Goal: Task Accomplishment & Management: Use online tool/utility

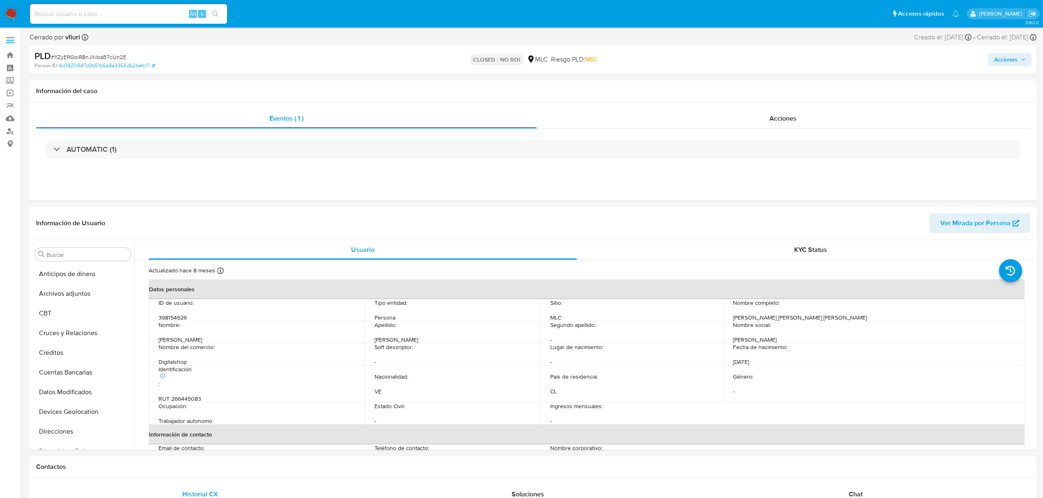
select select "10"
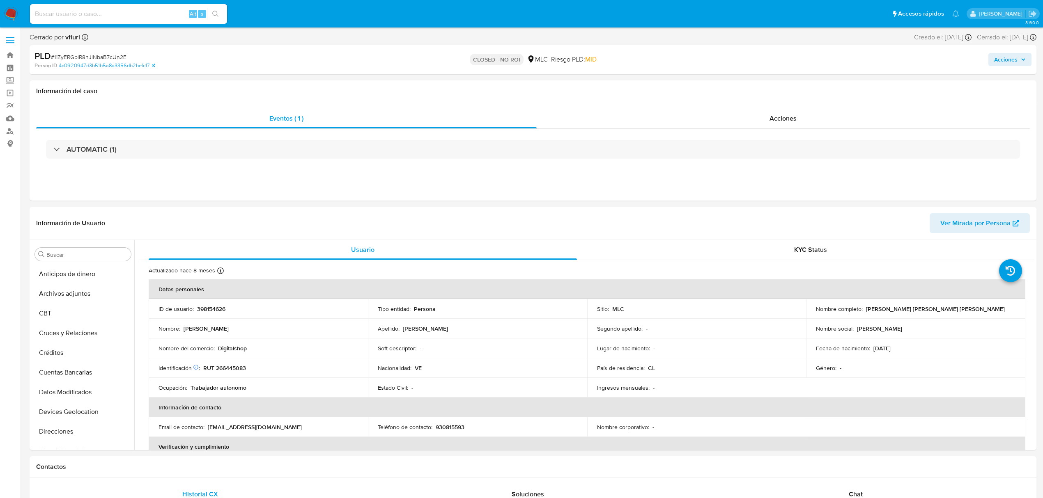
scroll to position [347, 0]
click at [7, 59] on link "Bandeja" at bounding box center [49, 55] width 98 height 13
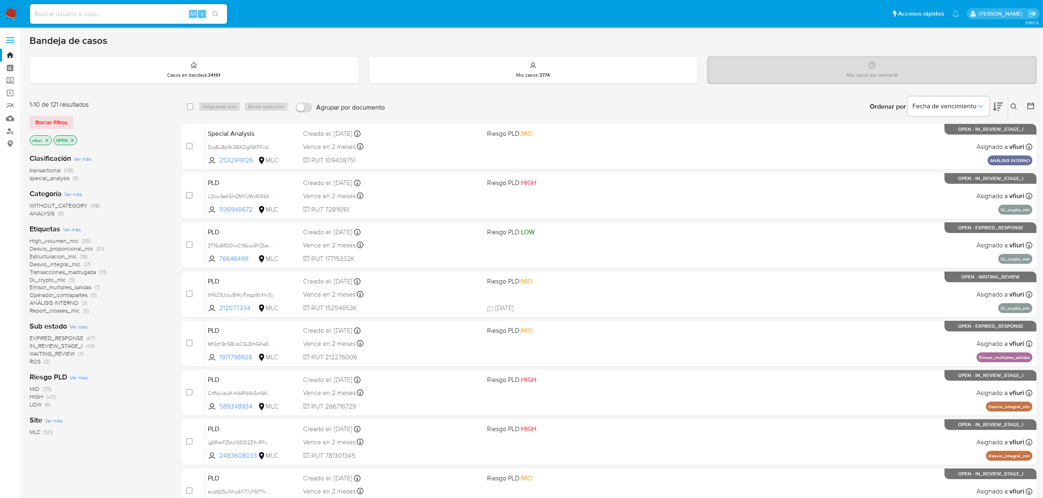
click at [1016, 103] on icon at bounding box center [1013, 106] width 7 height 7
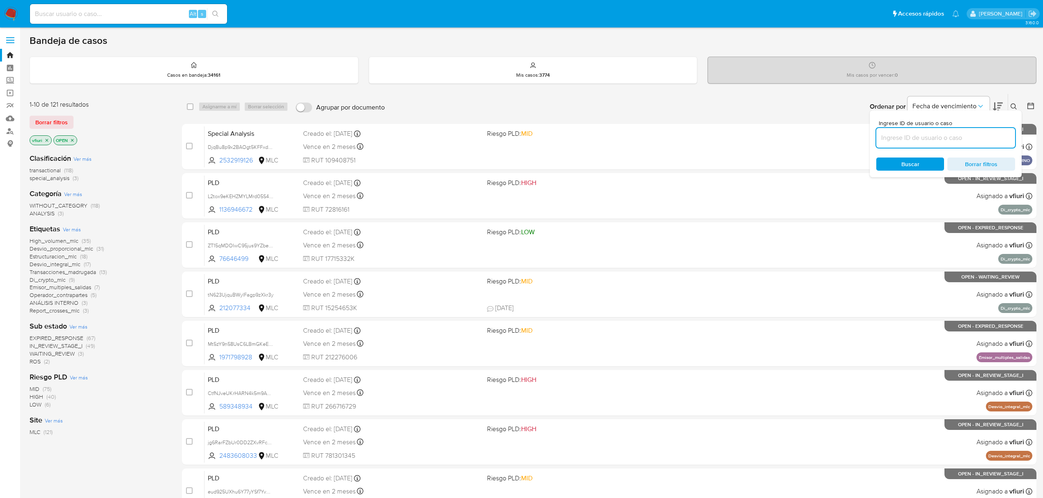
click at [968, 142] on input at bounding box center [945, 138] width 139 height 11
type input "BoZ8lEOmO5lNEuQQckgswDnQ"
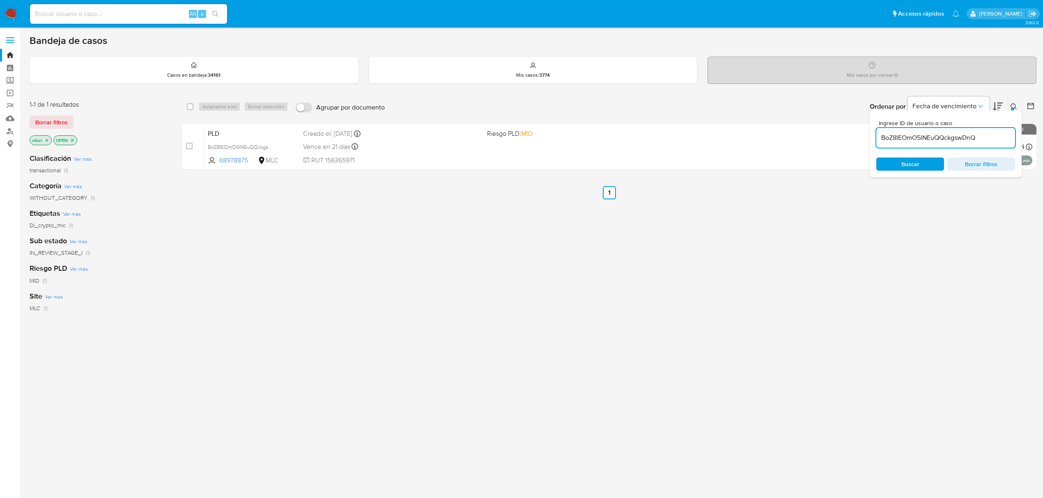
click at [906, 161] on span "Buscar" at bounding box center [910, 164] width 18 height 13
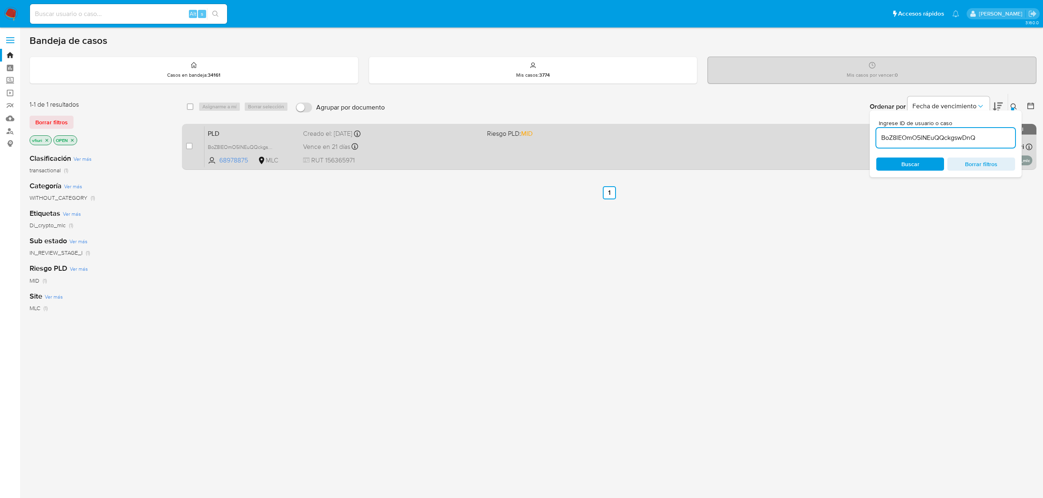
click at [444, 156] on span "RUT 156365971" at bounding box center [391, 160] width 177 height 9
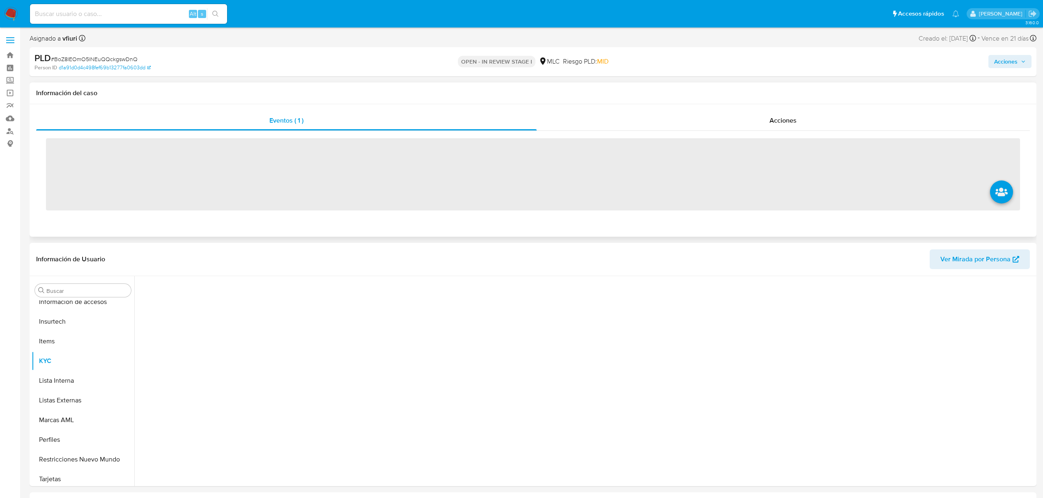
scroll to position [347, 0]
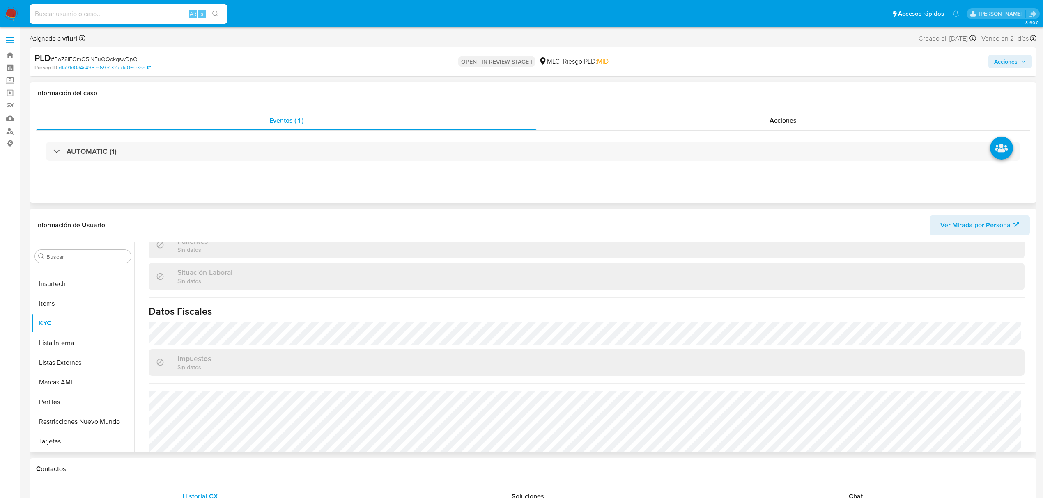
select select "10"
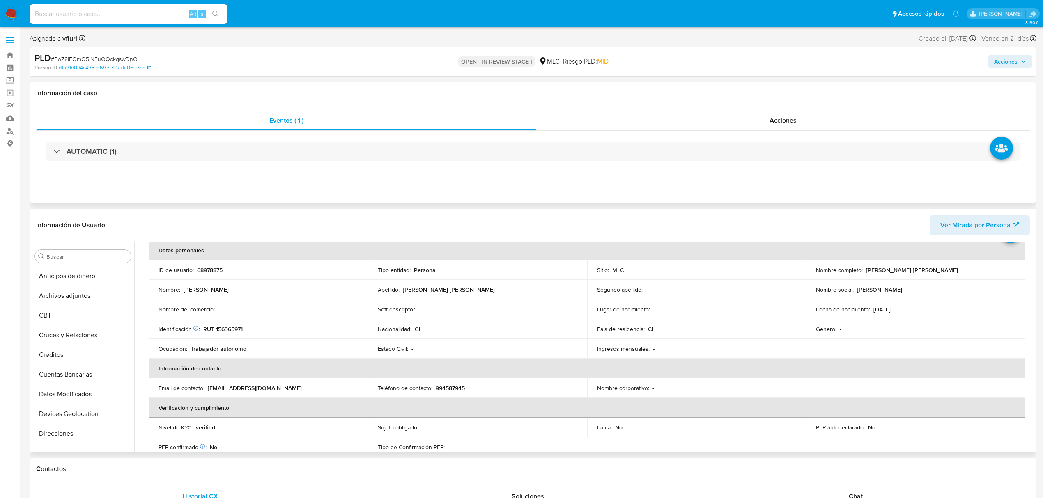
scroll to position [0, 0]
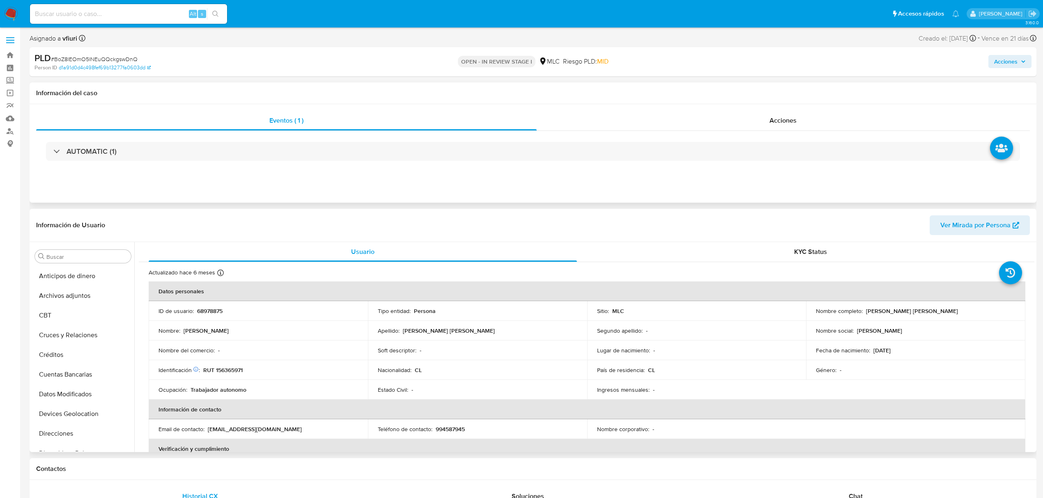
click at [229, 374] on p "RUT 156365971" at bounding box center [222, 370] width 39 height 7
copy p "156365971"
click at [63, 331] on button "Cruces y Relaciones" at bounding box center [80, 336] width 96 height 20
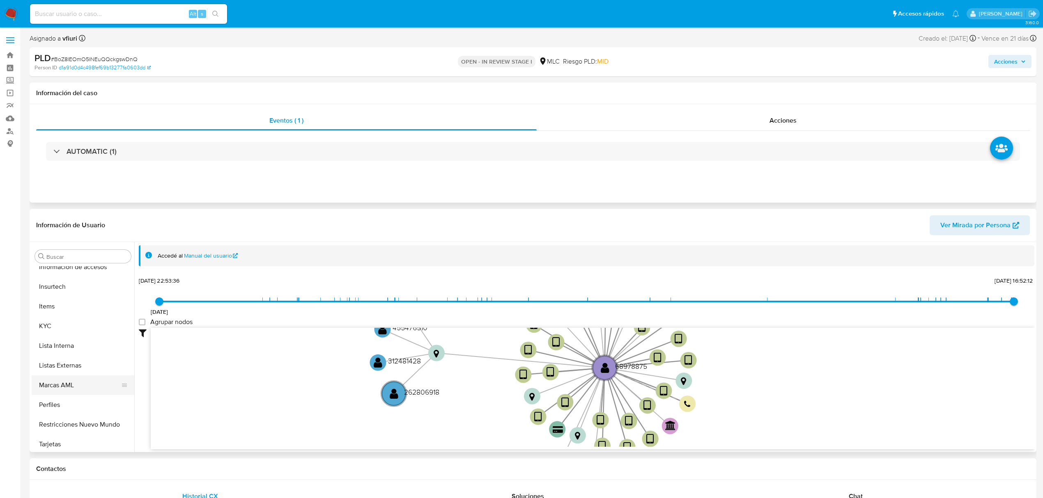
scroll to position [347, 0]
click at [50, 327] on button "KYC" at bounding box center [80, 324] width 96 height 20
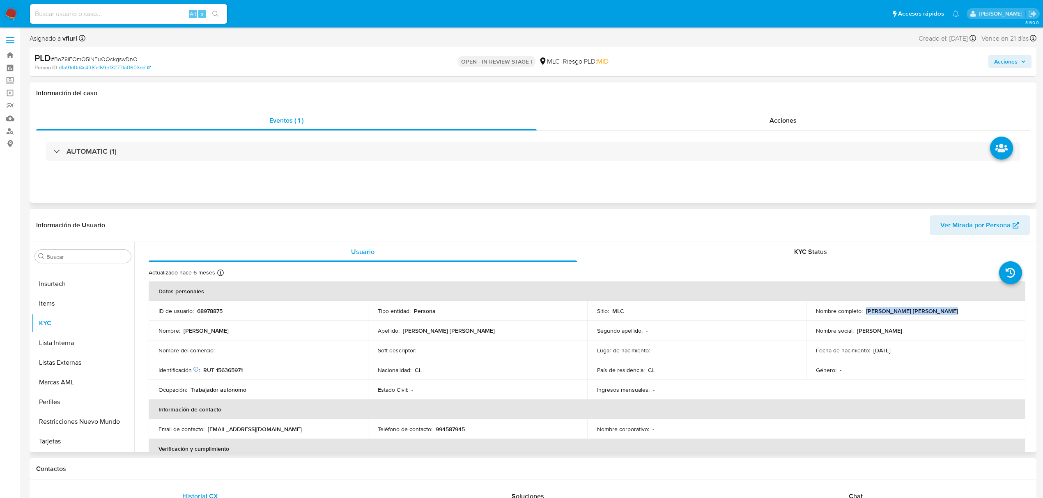
drag, startPoint x: 863, startPoint y: 309, endPoint x: 938, endPoint y: 311, distance: 75.6
click at [938, 311] on div "Nombre completo : Ricardo Nicolás Stein Feliú" at bounding box center [916, 310] width 200 height 7
copy p "Ricardo Nicolás Stein Feliú"
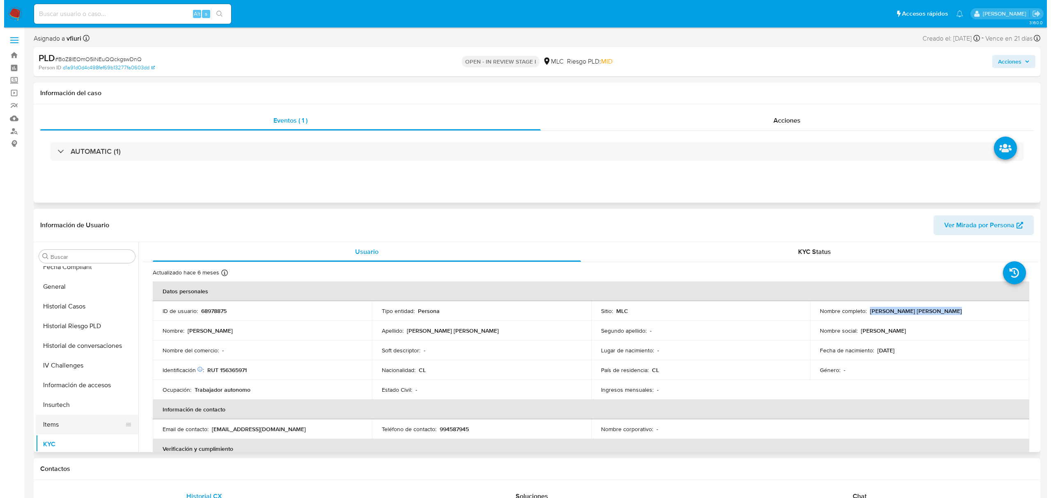
scroll to position [0, 0]
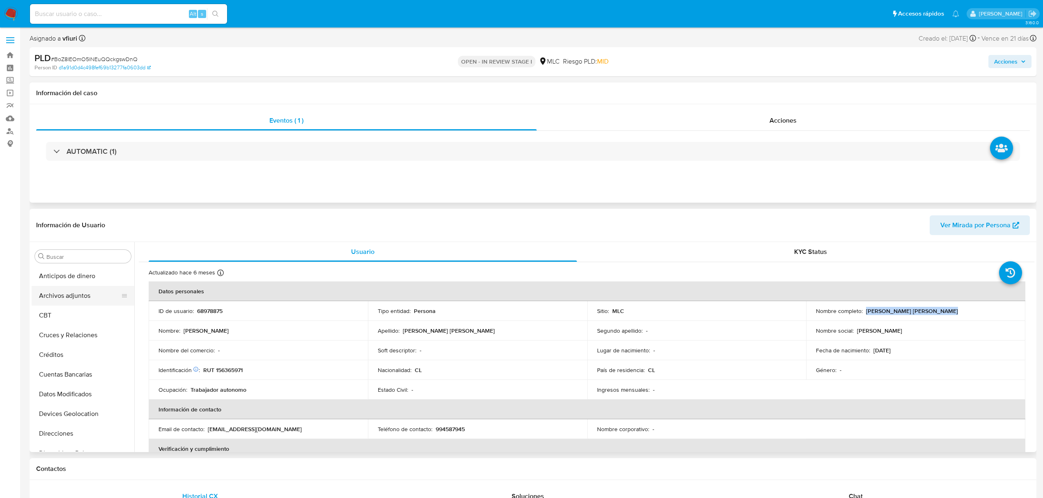
click at [81, 287] on button "Archivos adjuntos" at bounding box center [80, 296] width 96 height 20
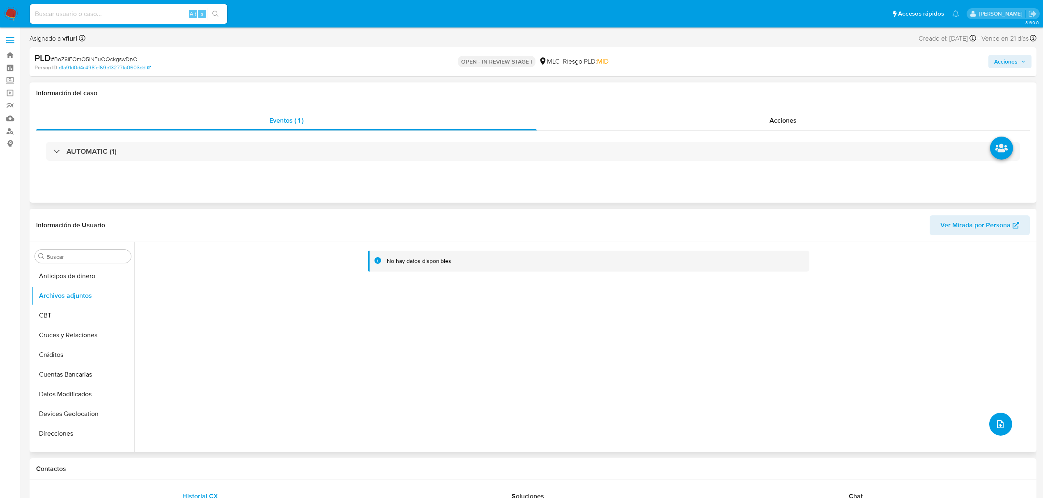
click at [996, 418] on button "upload-file" at bounding box center [1000, 424] width 23 height 23
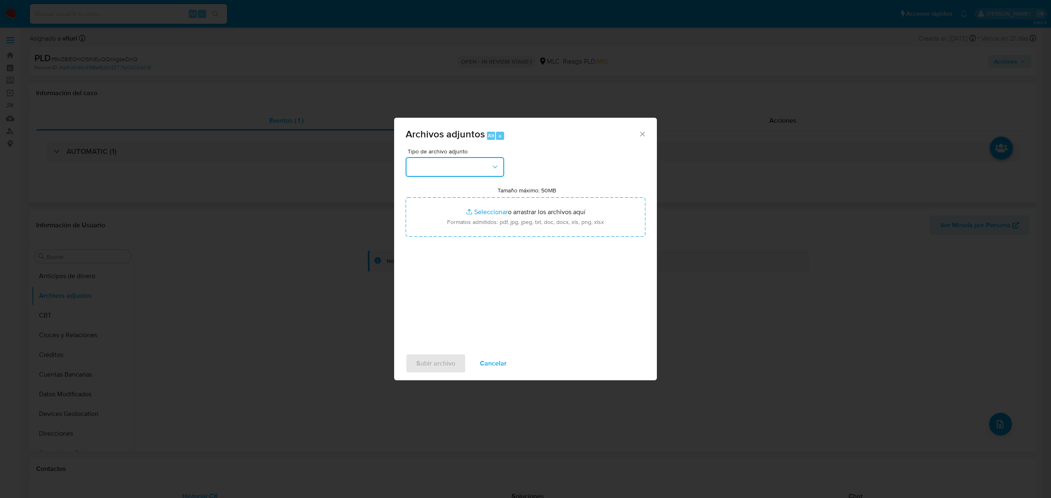
click at [463, 166] on button "button" at bounding box center [455, 167] width 99 height 20
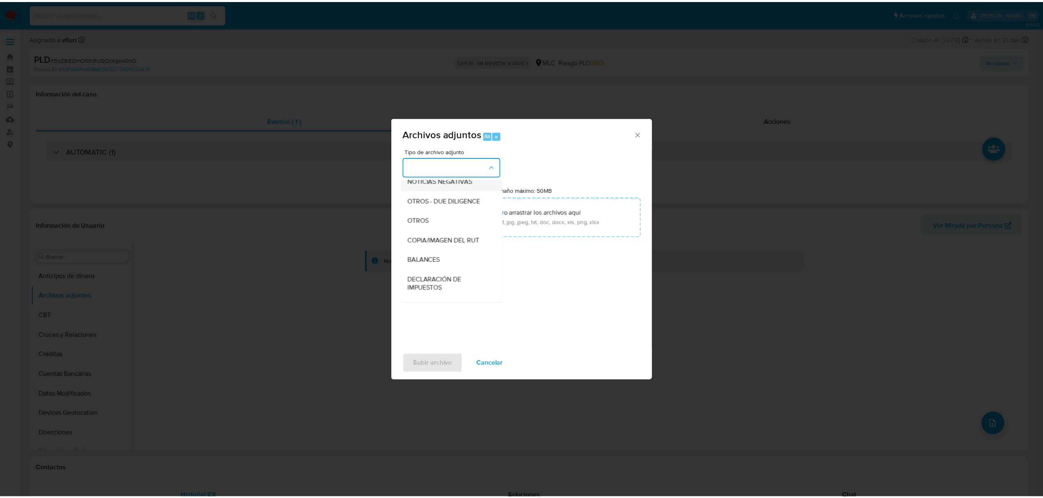
scroll to position [109, 0]
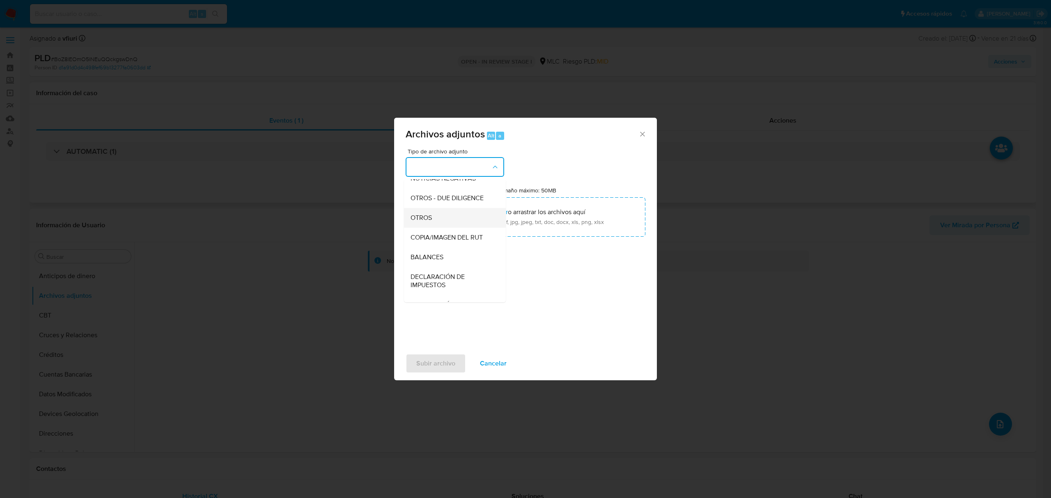
click at [429, 222] on span "OTROS" at bounding box center [421, 218] width 21 height 8
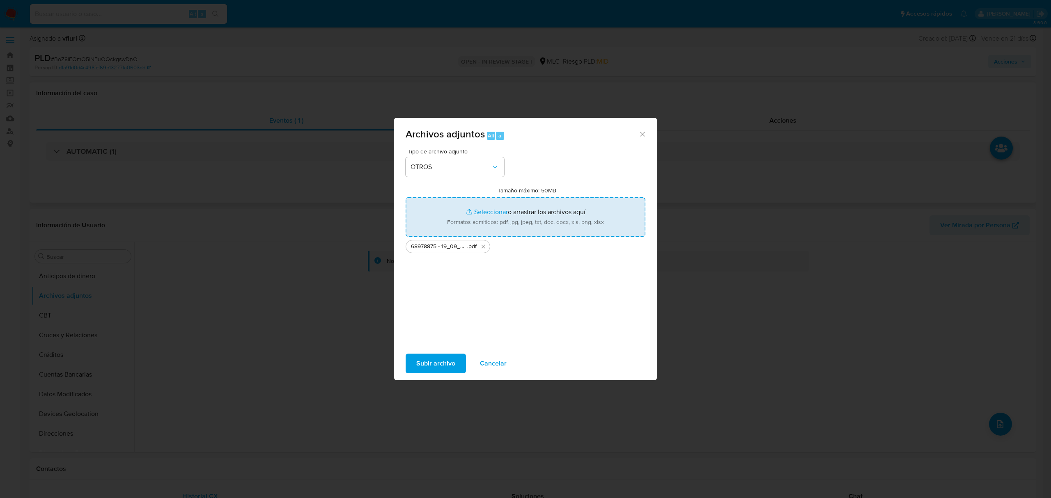
type input "C:\fakepath\Tabla 68978875.xlsx"
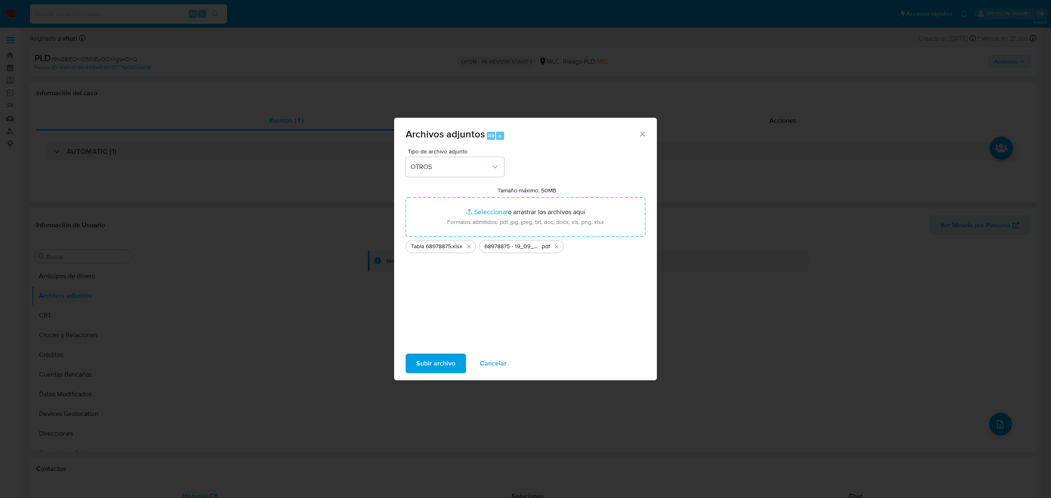
click at [436, 364] on span "Subir archivo" at bounding box center [435, 364] width 39 height 18
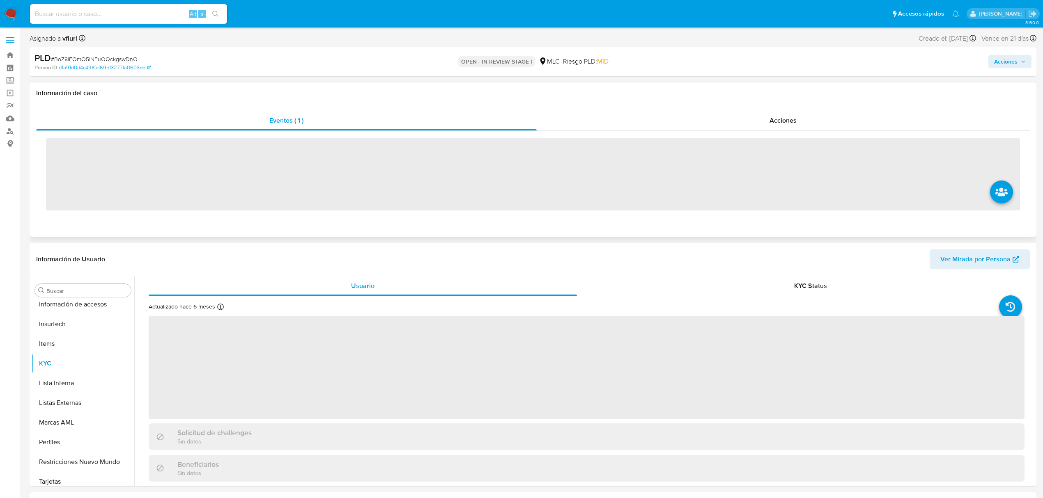
scroll to position [347, 0]
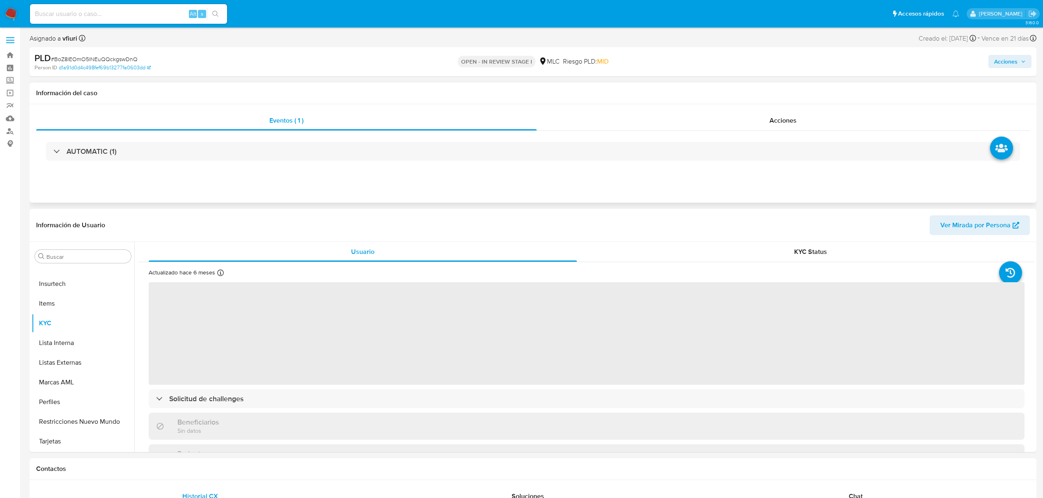
select select "10"
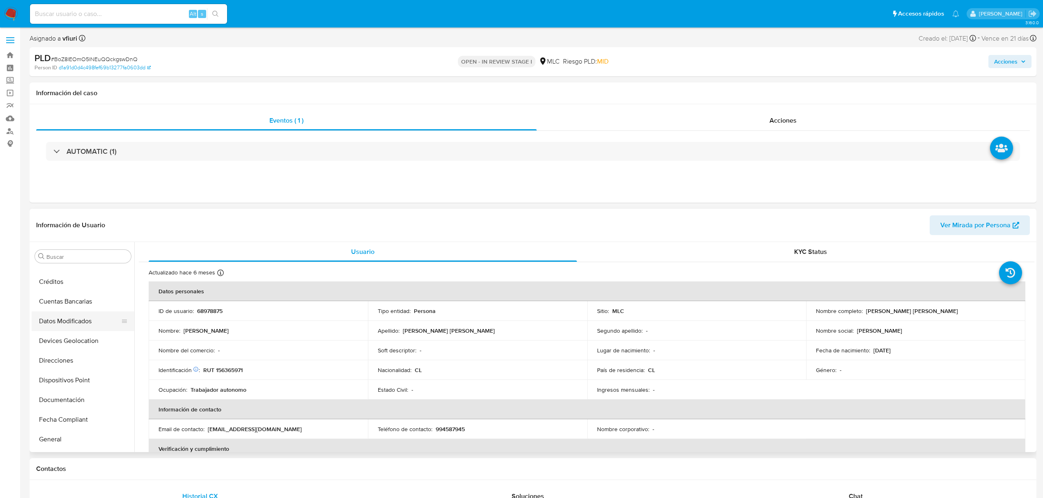
scroll to position [0, 0]
click at [56, 304] on button "Archivos adjuntos" at bounding box center [80, 296] width 96 height 20
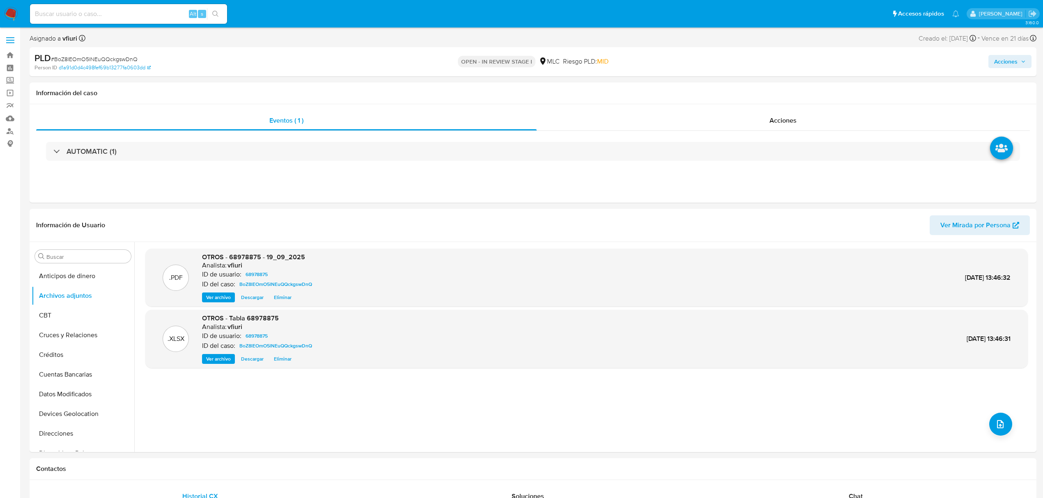
click at [1007, 65] on span "Acciones" at bounding box center [1005, 61] width 23 height 13
click at [808, 94] on div "Resolución del caso Alt r" at bounding box center [786, 87] width 78 height 21
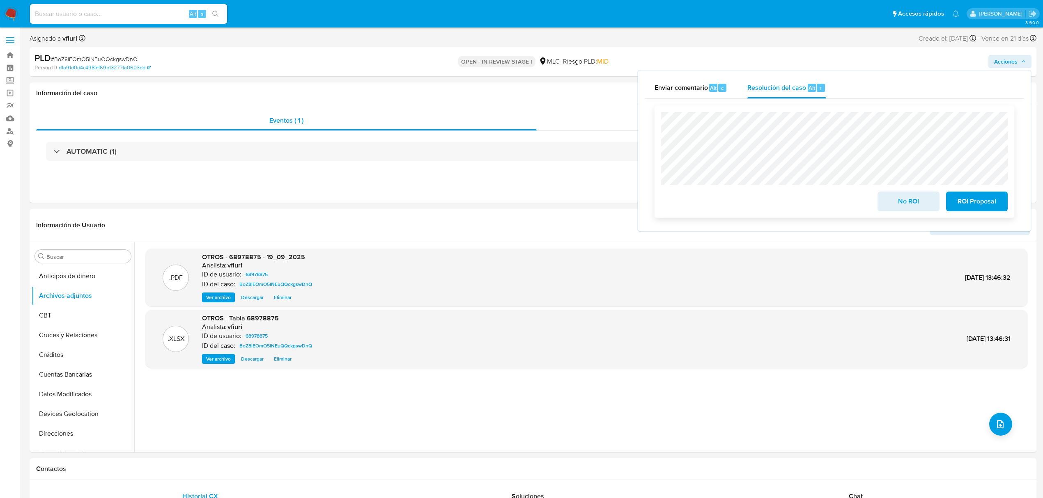
click at [902, 198] on span "No ROI" at bounding box center [908, 202] width 40 height 18
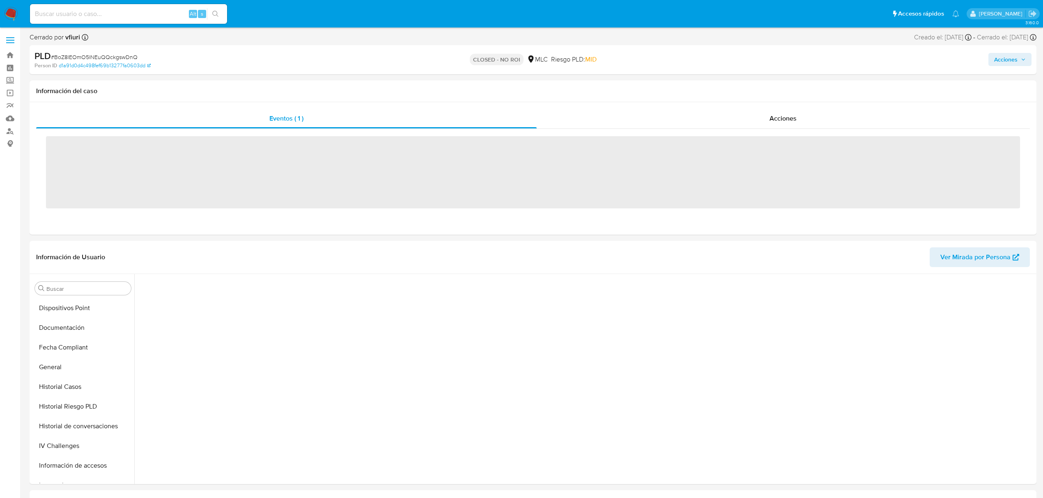
scroll to position [343, 0]
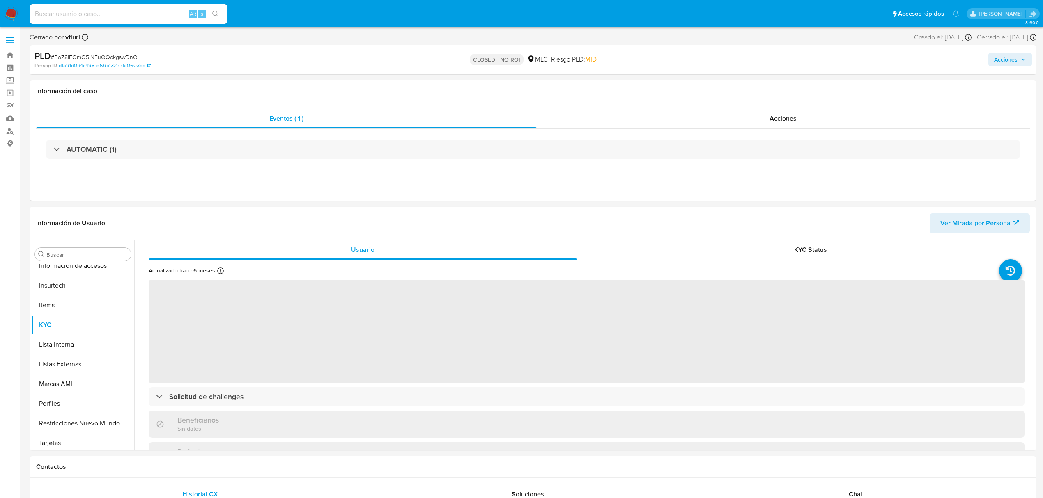
select select "10"
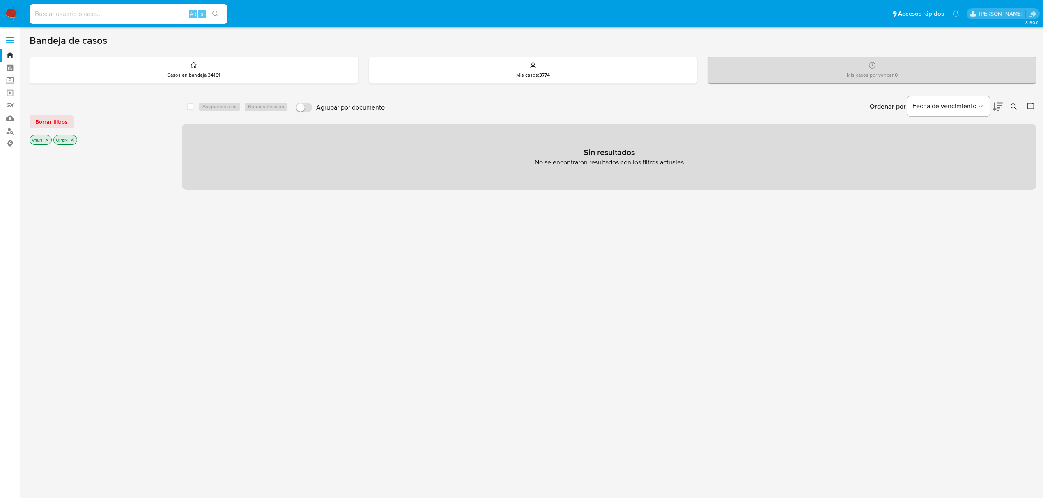
click at [73, 142] on icon "close-filter" at bounding box center [72, 140] width 5 height 5
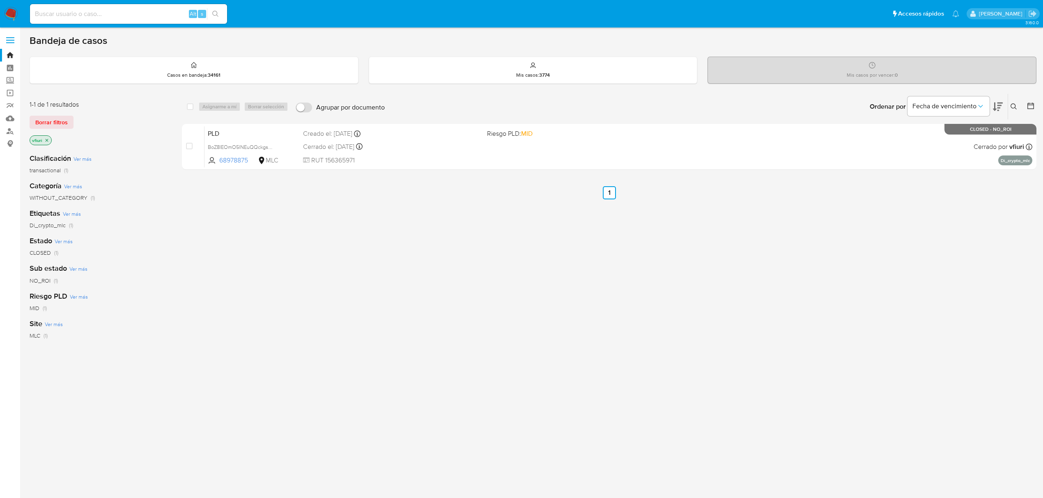
click at [47, 138] on icon "close-filter" at bounding box center [46, 140] width 5 height 5
click at [1023, 100] on div "Ingrese ID de usuario o caso Buscar Borrar filtros" at bounding box center [1023, 106] width 14 height 25
click at [1022, 103] on icon at bounding box center [1022, 106] width 7 height 7
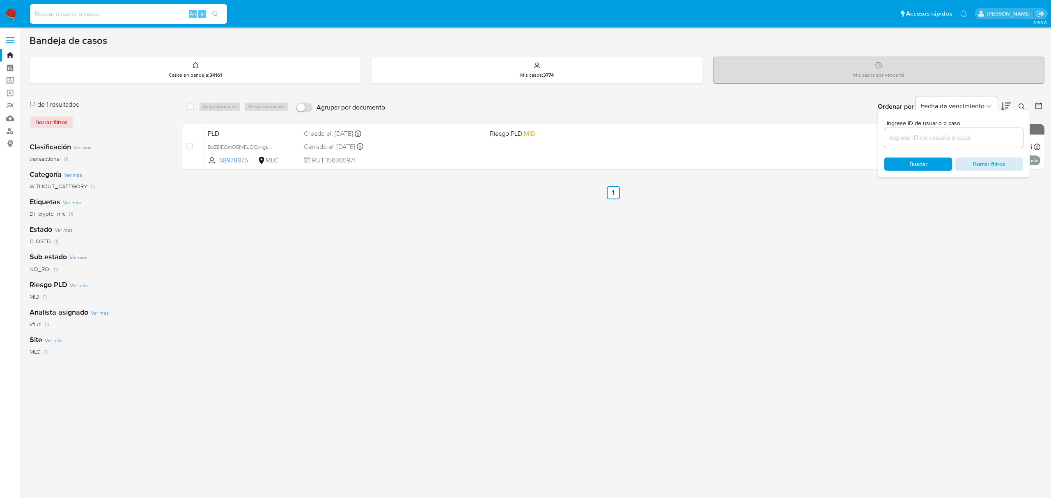
click at [992, 167] on span "Borrar filtros" at bounding box center [989, 163] width 56 height 11
click at [10, 55] on link "Bandeja" at bounding box center [49, 55] width 98 height 13
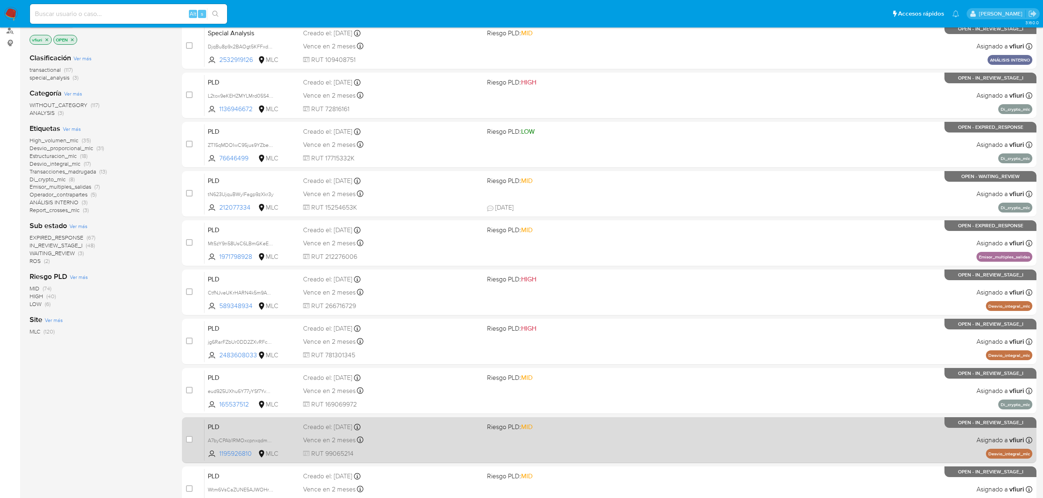
scroll to position [179, 0]
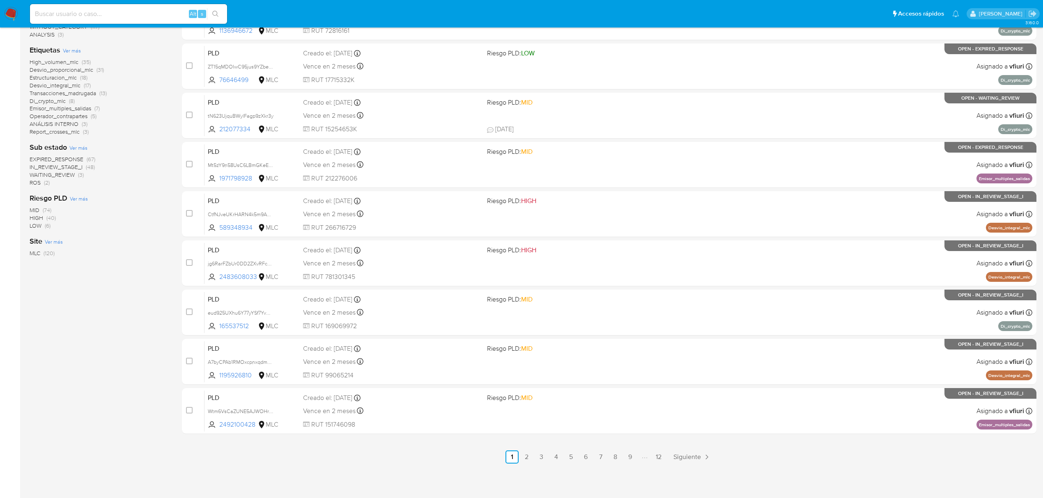
click at [668, 457] on ul "Anterior 1 2 3 4 5 6 7 8 9 12 Siguiente" at bounding box center [609, 457] width 854 height 13
click at [660, 457] on link "12" at bounding box center [658, 457] width 13 height 13
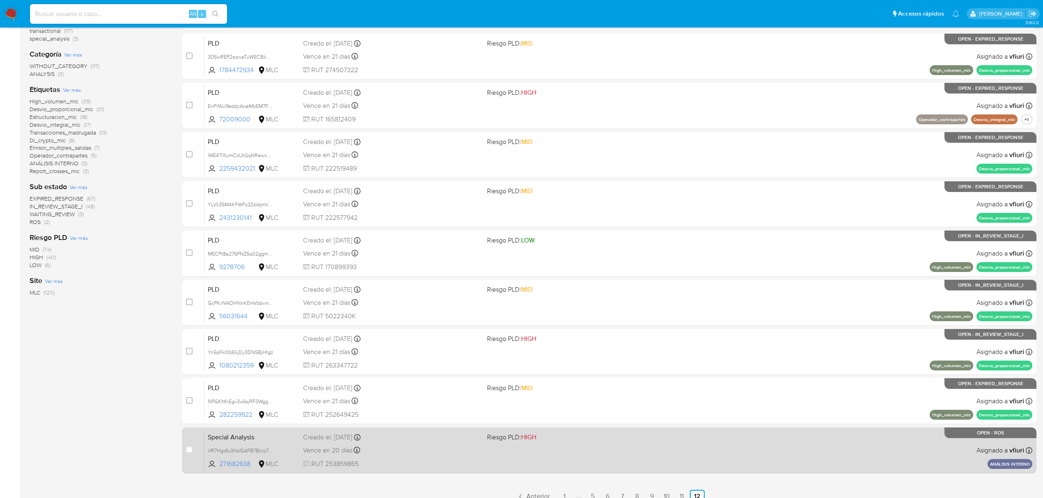
scroll to position [179, 0]
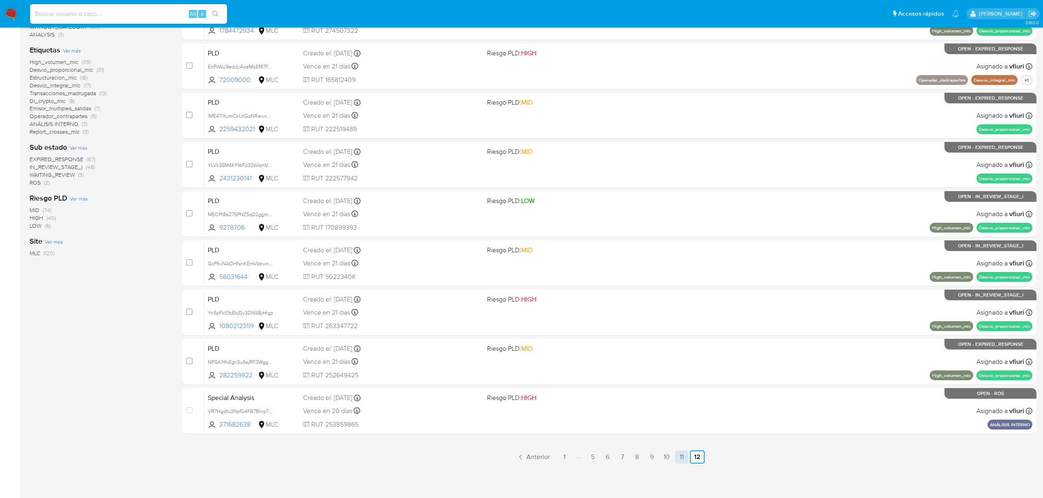
click at [684, 461] on link "11" at bounding box center [681, 457] width 13 height 13
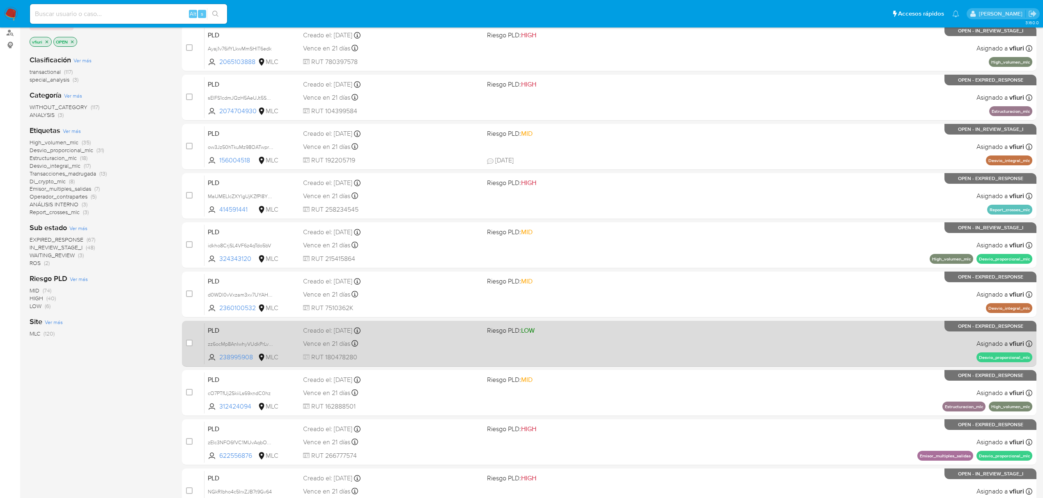
scroll to position [69, 0]
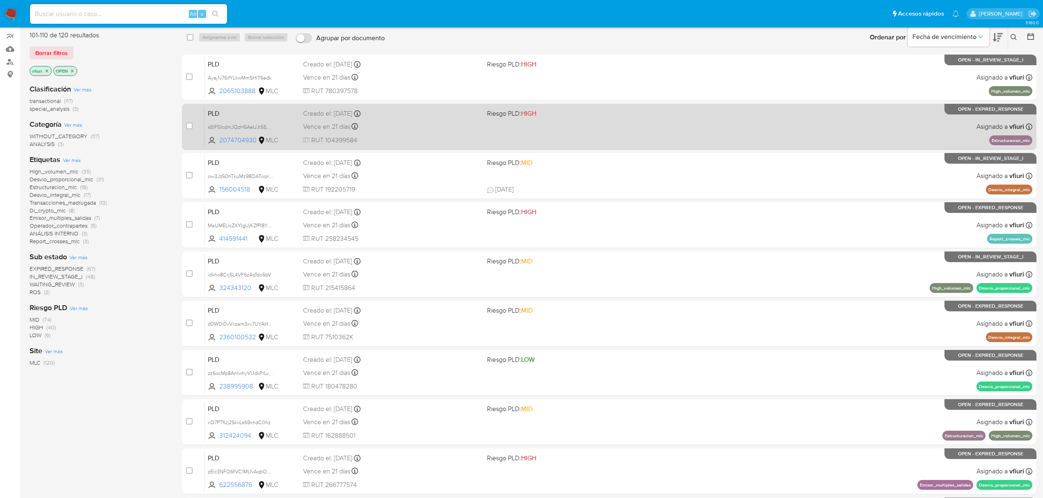
click at [421, 127] on div "Vence en 21 días Vence el 10/10/2025 16:07:36" at bounding box center [391, 126] width 177 height 11
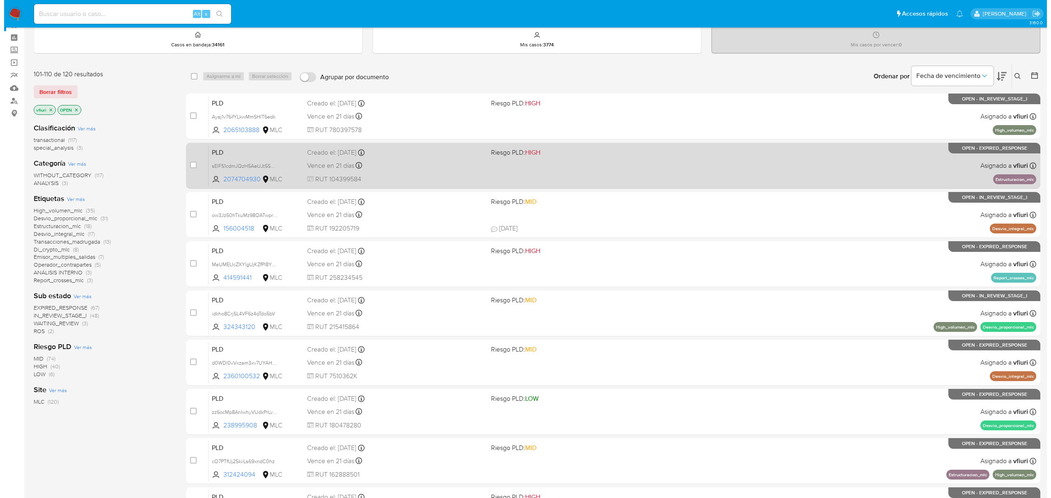
scroll to position [0, 0]
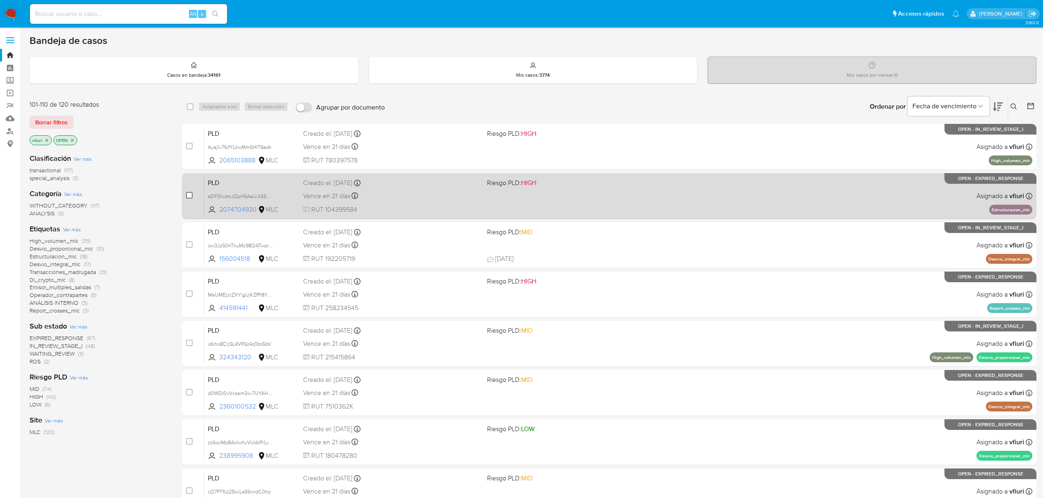
click at [187, 196] on input "checkbox" at bounding box center [189, 195] width 7 height 7
checkbox input "true"
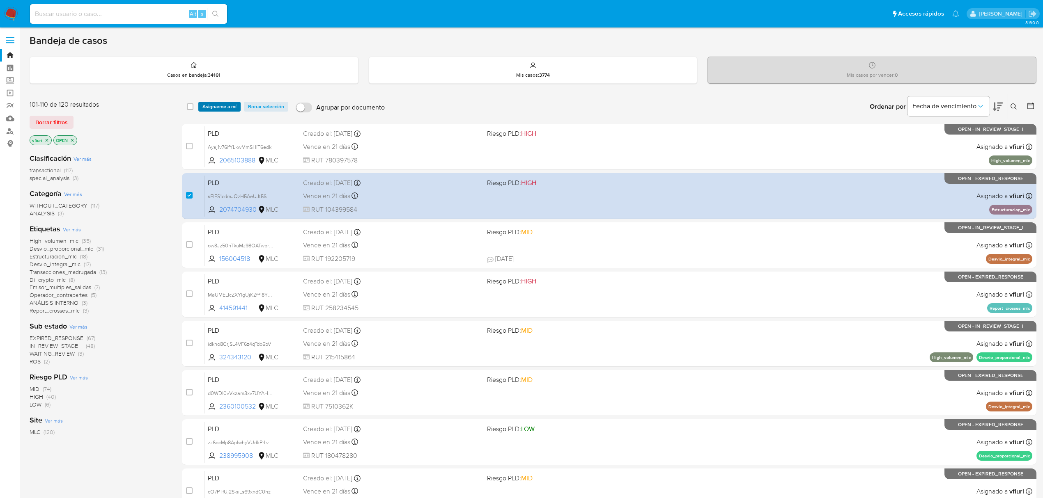
click at [233, 108] on span "Asignarme a mí" at bounding box center [219, 107] width 34 height 8
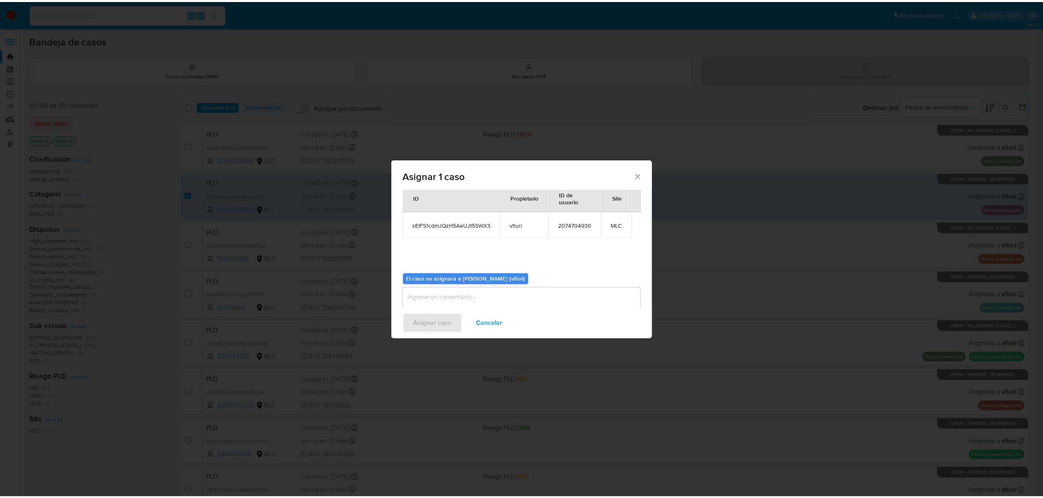
scroll to position [42, 0]
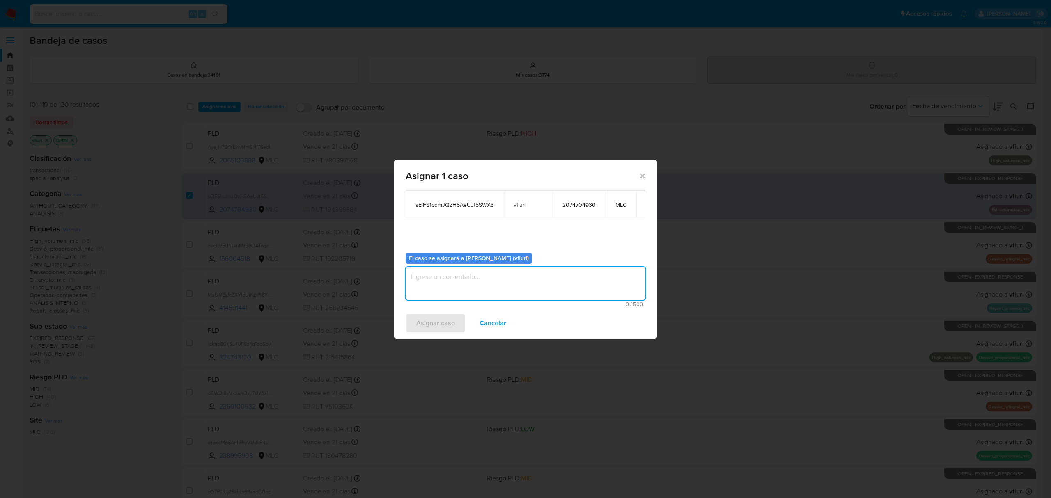
click at [458, 280] on textarea "assign-modal" at bounding box center [526, 283] width 240 height 33
type textarea "-"
click at [424, 319] on span "Asignar caso" at bounding box center [435, 323] width 39 height 18
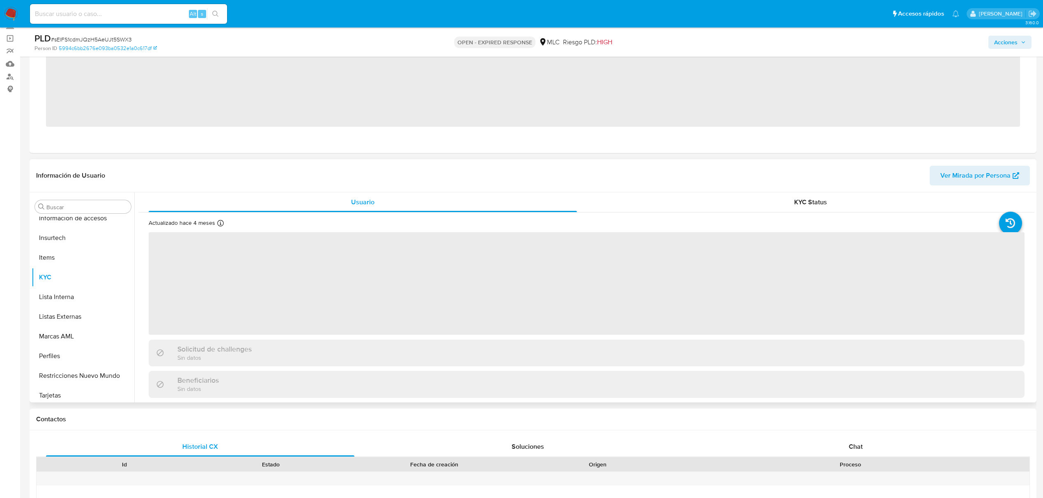
scroll to position [347, 0]
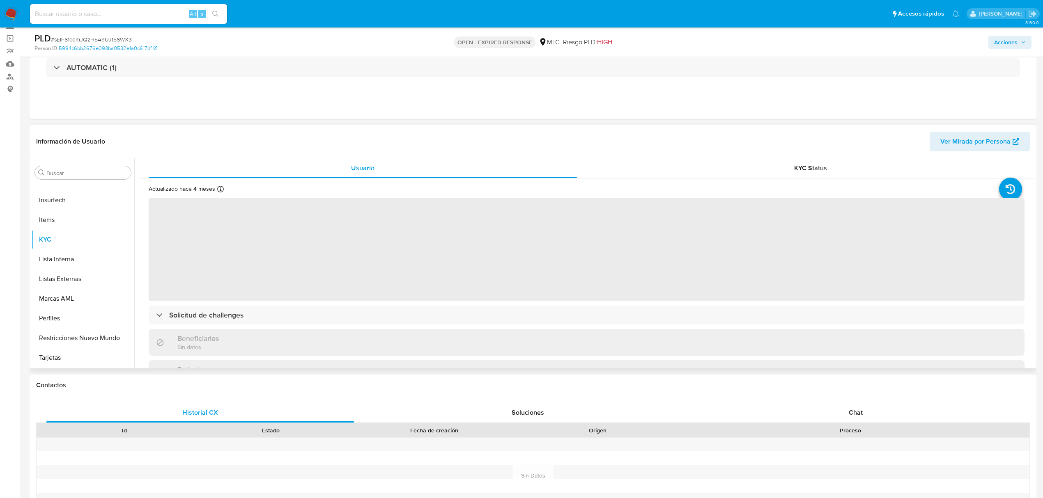
select select "10"
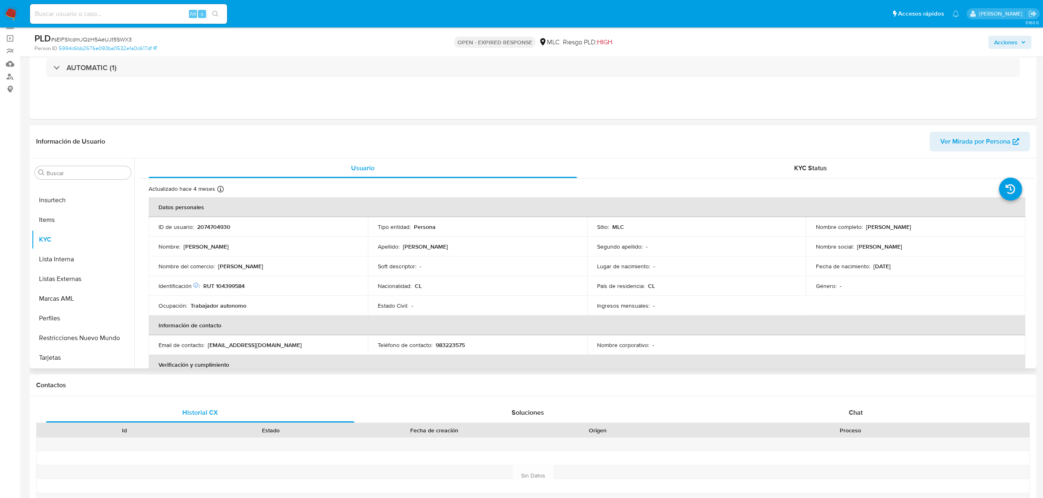
click at [209, 224] on p "2074704930" at bounding box center [213, 226] width 33 height 7
copy p "2074704930"
click at [76, 316] on button "Historial Casos" at bounding box center [80, 321] width 96 height 20
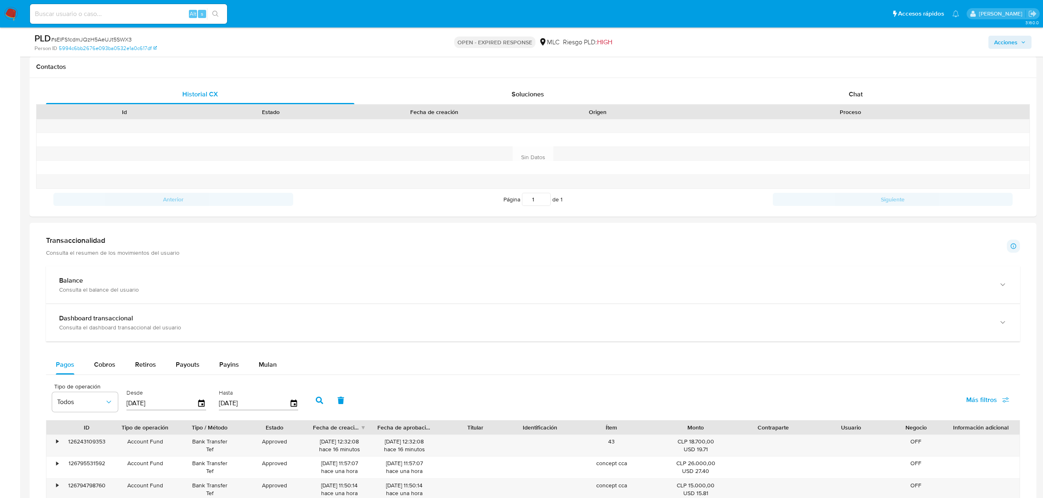
scroll to position [383, 0]
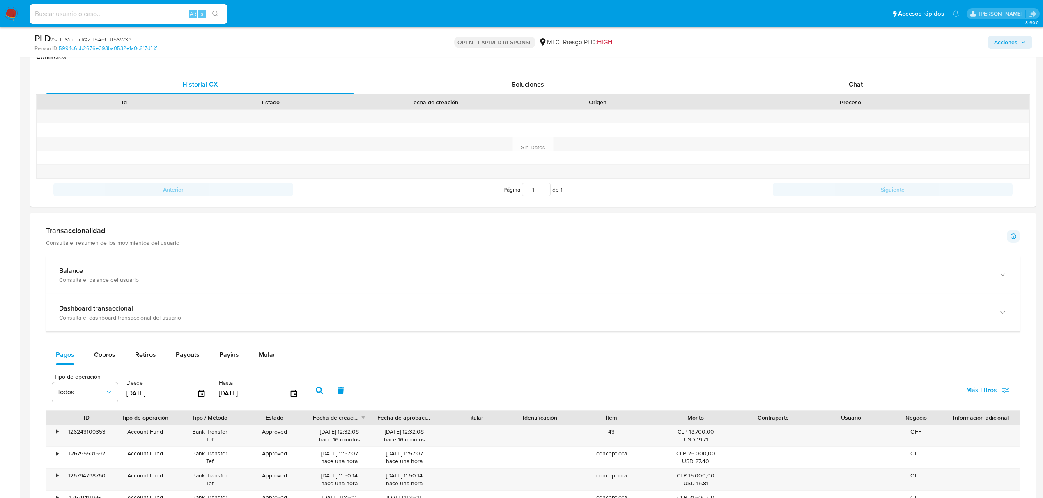
click at [250, 369] on div "Pagos Cobros Retiros Payouts Payins Mulan Tipo de operación Todos Desde 22/06/2…" at bounding box center [533, 505] width 974 height 321
click at [262, 365] on div "Mulan" at bounding box center [268, 355] width 18 height 20
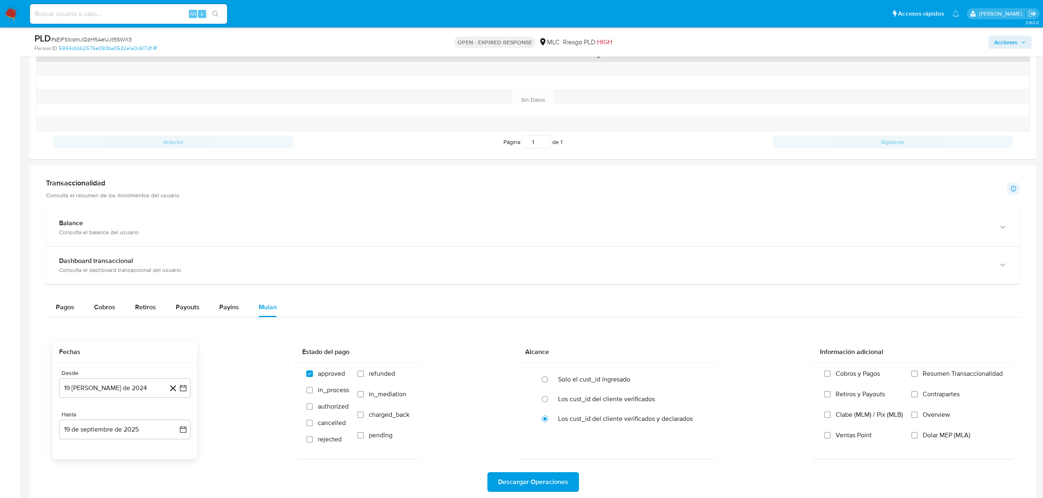
scroll to position [493, 0]
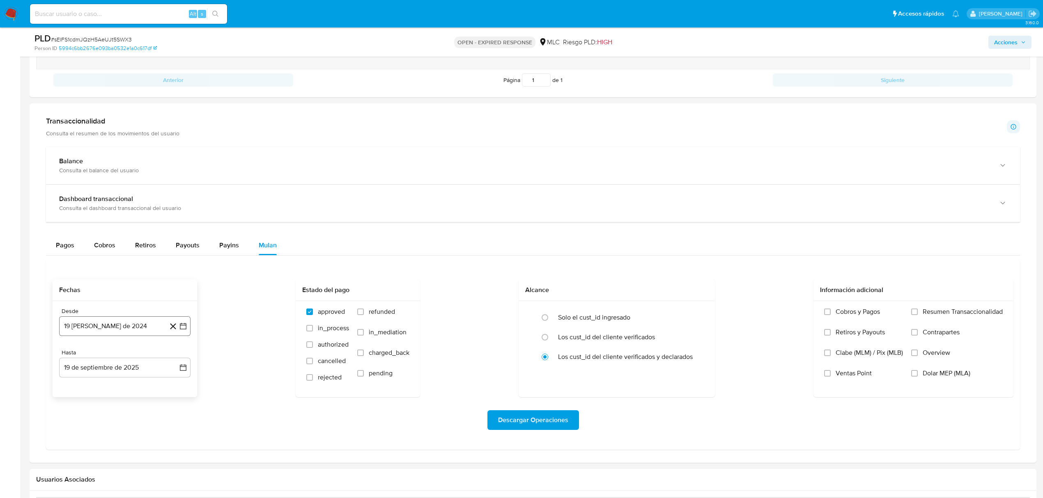
click at [184, 330] on icon "button" at bounding box center [183, 326] width 8 height 8
click at [172, 360] on icon "Mes siguiente" at bounding box center [176, 356] width 10 height 10
click at [96, 424] on button "10" at bounding box center [91, 419] width 13 height 13
click at [187, 373] on button "19 de septiembre de 2025" at bounding box center [124, 368] width 131 height 20
click at [125, 294] on button "11" at bounding box center [124, 290] width 13 height 13
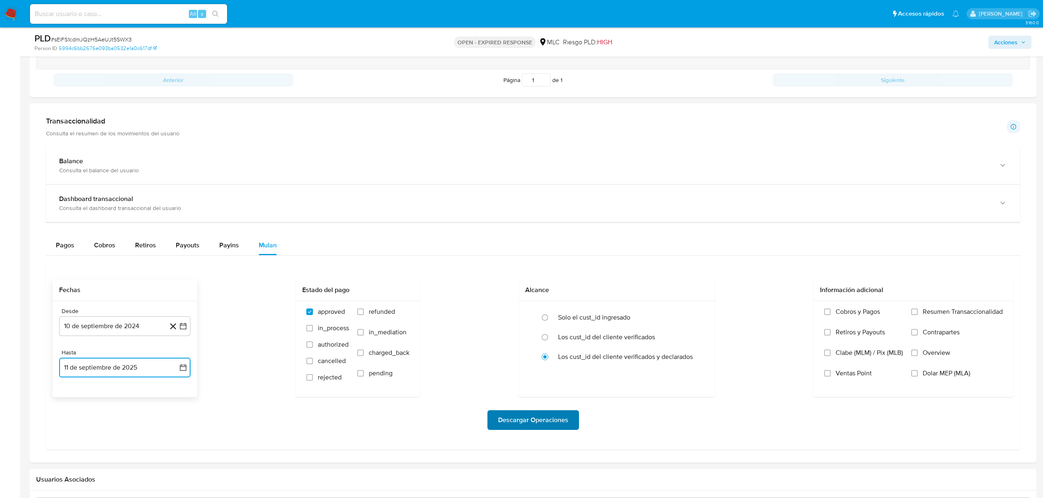
click at [543, 418] on span "Descargar Operaciones" at bounding box center [533, 420] width 70 height 18
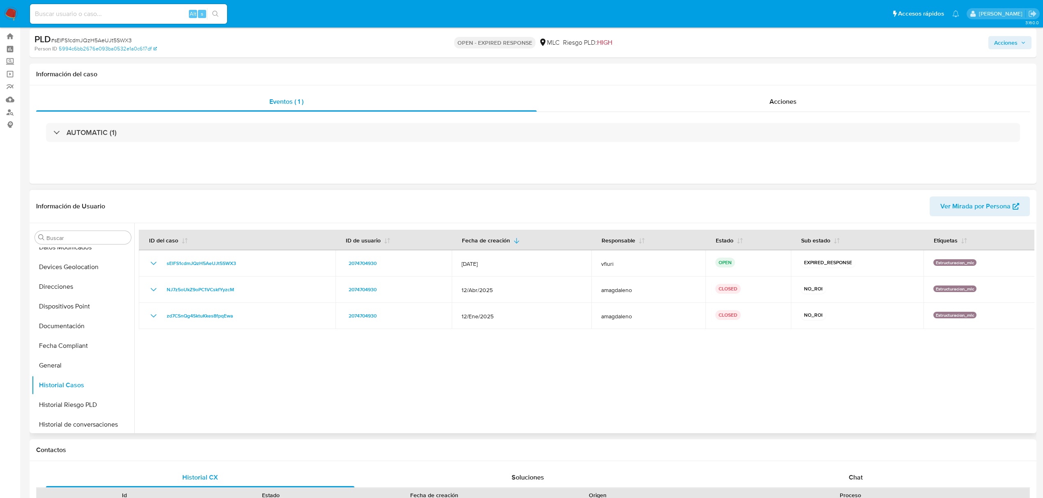
scroll to position [0, 0]
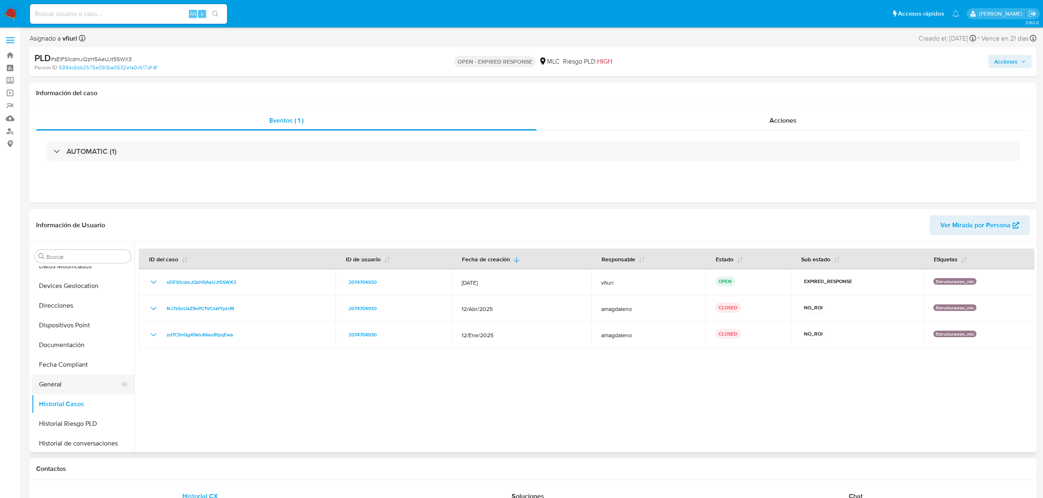
click at [71, 387] on button "General" at bounding box center [80, 385] width 96 height 20
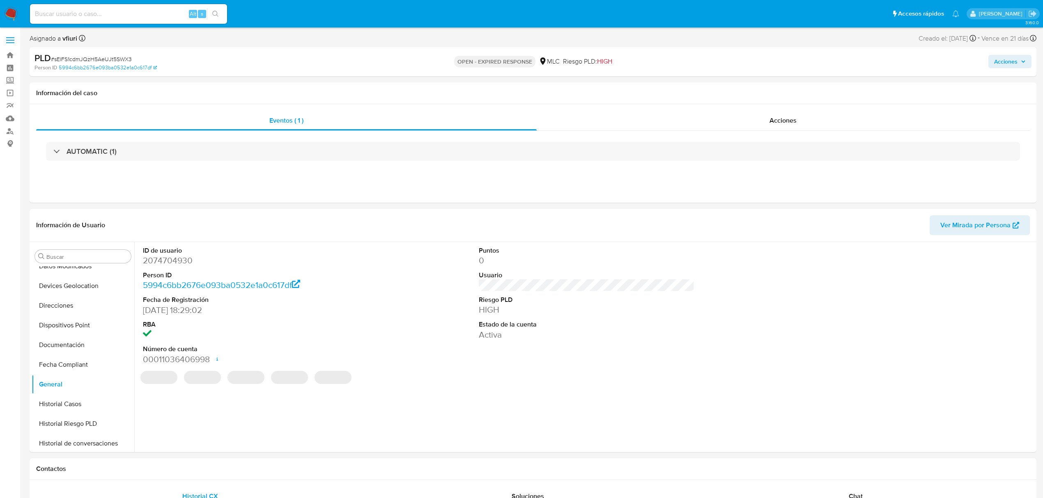
click at [189, 255] on dt "ID de usuario" at bounding box center [251, 250] width 216 height 9
click at [170, 265] on dd "2074704930" at bounding box center [251, 260] width 216 height 11
copy dd "2074704930"
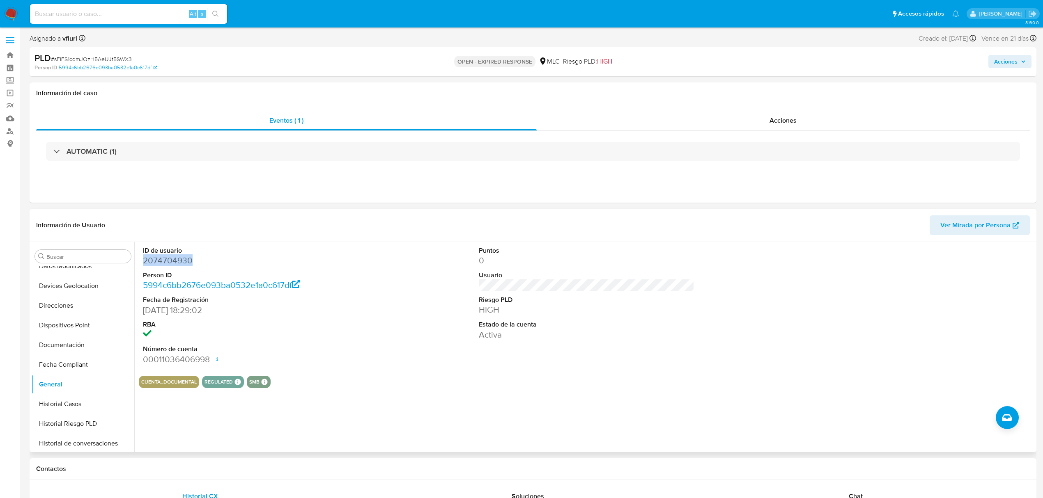
copy dd "2074704930"
click at [89, 60] on span "# sElFS1cdmJQzH5AeUJt5SWX3" at bounding box center [91, 59] width 81 height 8
copy span "sElFS1cdmJQzH5AeUJt5SWX3"
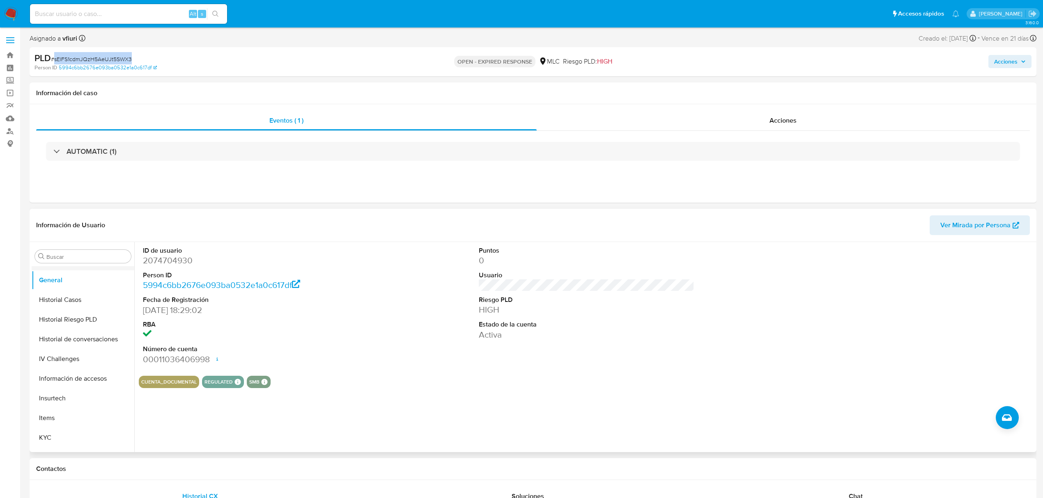
scroll to position [347, 0]
click at [45, 323] on button "KYC" at bounding box center [80, 324] width 96 height 20
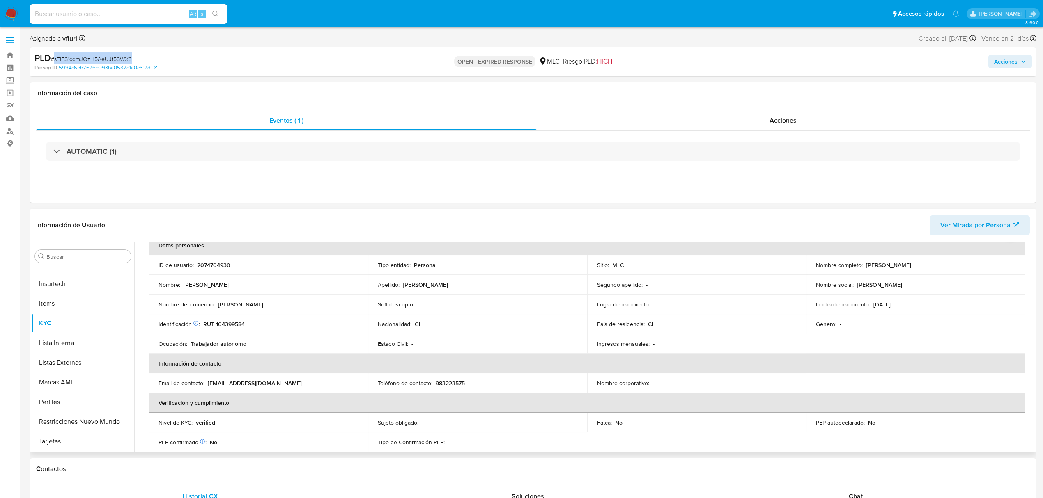
scroll to position [44, 0]
click at [236, 333] on td "Identificación Nº de serie: 520173742 : RUT 104399584" at bounding box center [258, 326] width 219 height 20
click at [229, 323] on p "RUT 104399584" at bounding box center [223, 325] width 41 height 7
copy p "104399584"
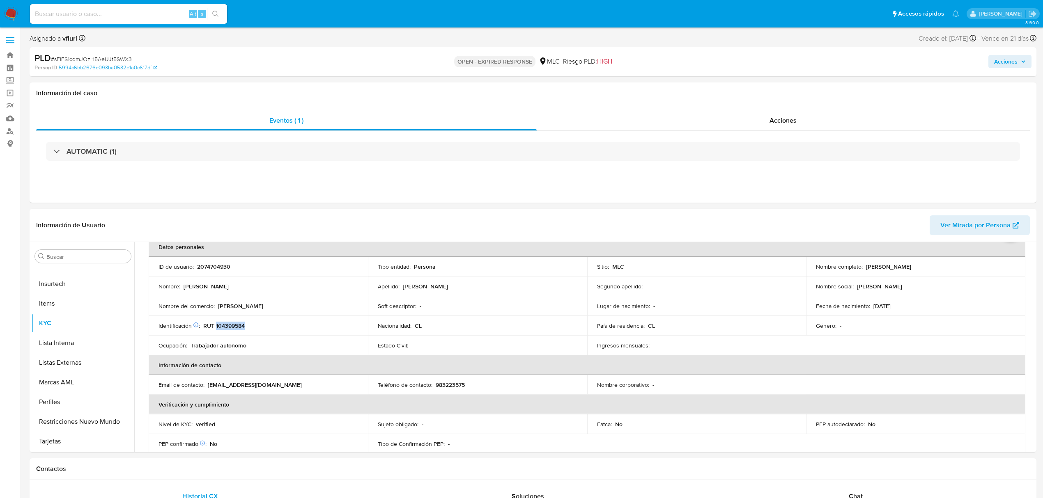
copy p "104399584"
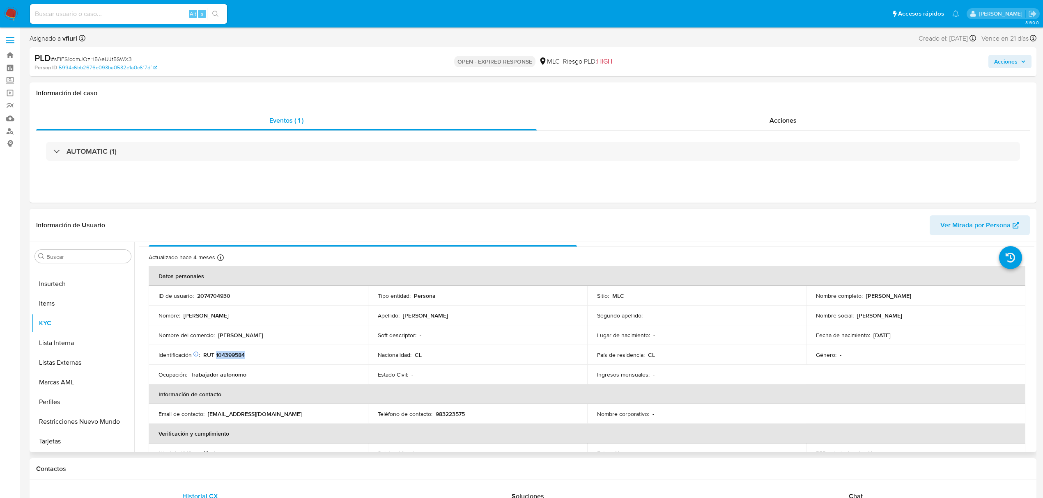
scroll to position [0, 0]
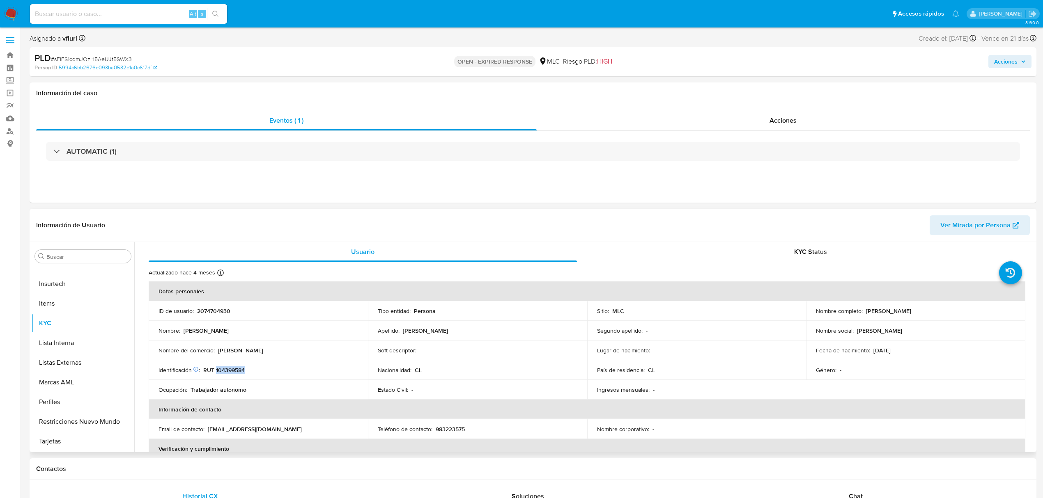
copy p "104399584"
click at [66, 332] on button "Cruces y Relaciones" at bounding box center [80, 336] width 96 height 20
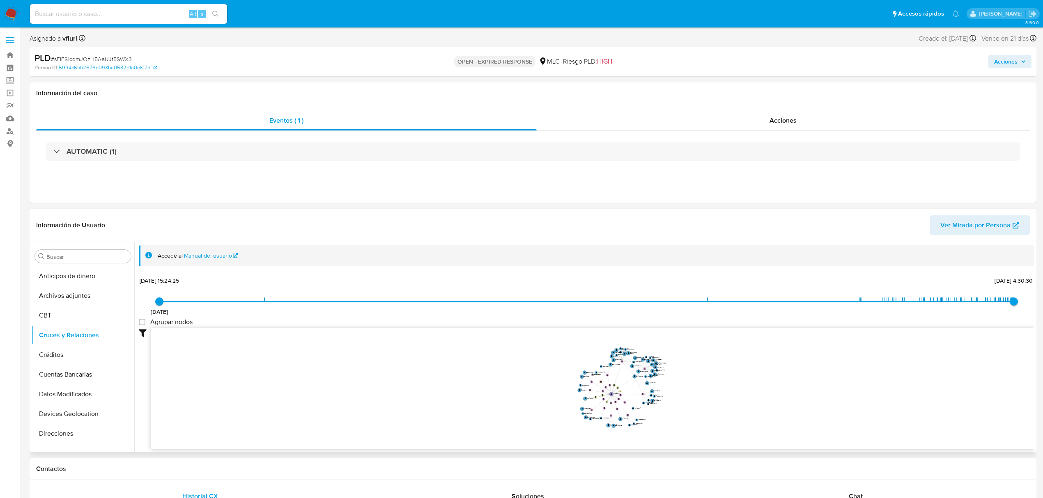
drag, startPoint x: 721, startPoint y: 409, endPoint x: 677, endPoint y: 383, distance: 51.1
click at [677, 383] on icon "device-67706a63a027521d6cb6de07  user-2074704930  2074704930 device-6727eb8b4…" at bounding box center [592, 387] width 883 height 119
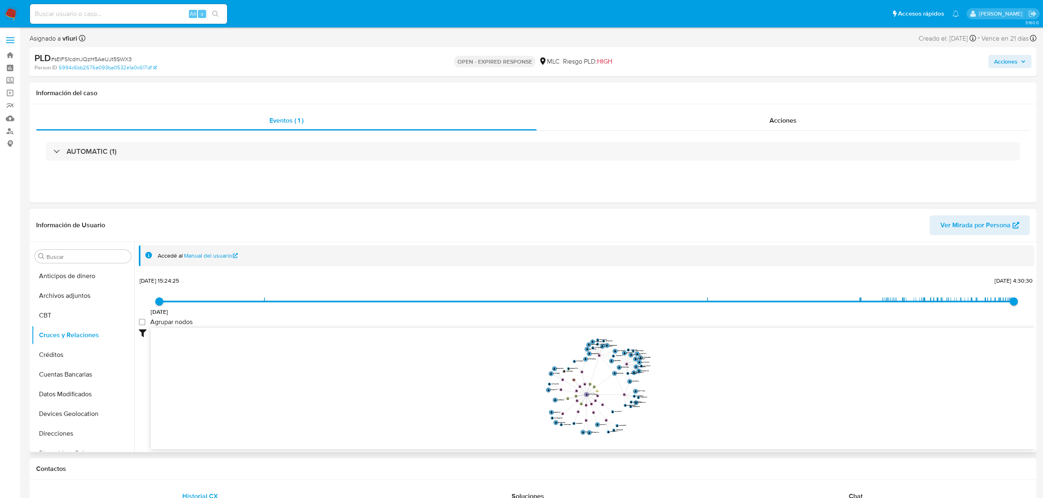
drag, startPoint x: 675, startPoint y: 383, endPoint x: 670, endPoint y: 385, distance: 5.5
click at [670, 385] on icon "device-67706a63a027521d6cb6de07  user-2074704930  2074704930 device-6727eb8b4…" at bounding box center [592, 387] width 883 height 119
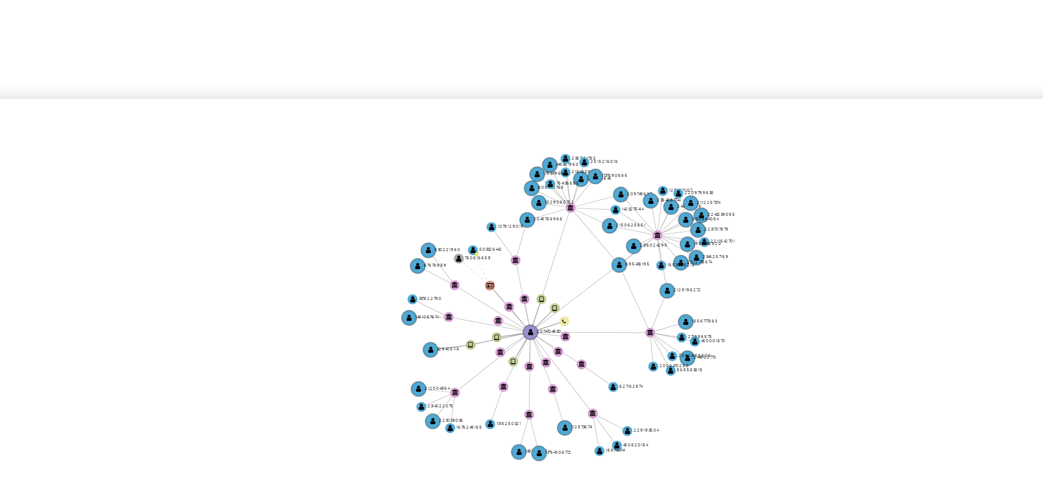
drag, startPoint x: 649, startPoint y: 383, endPoint x: 638, endPoint y: 382, distance: 10.7
click at [639, 382] on icon "device-67706a63a027521d6cb6de07  user-2074704930  2074704930 device-6727eb8b4…" at bounding box center [592, 387] width 883 height 119
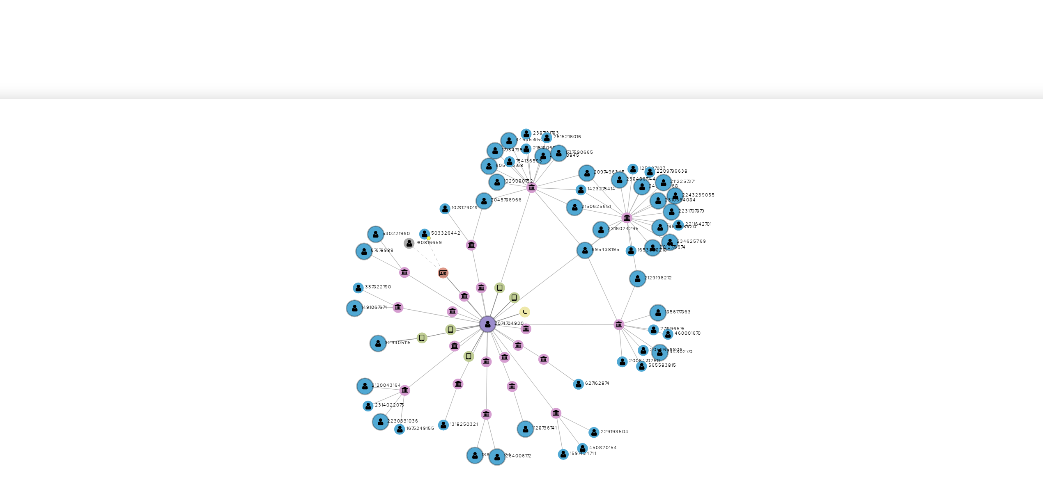
click at [631, 391] on icon "device-67706a63a027521d6cb6de07  user-2074704930  2074704930 device-6727eb8b4…" at bounding box center [592, 387] width 883 height 119
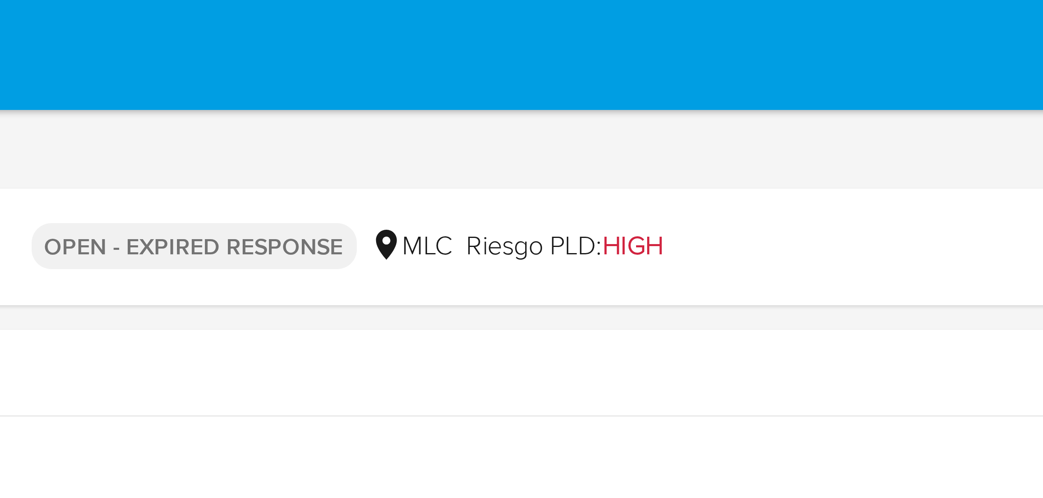
drag, startPoint x: 709, startPoint y: 337, endPoint x: 706, endPoint y: 6, distance: 330.9
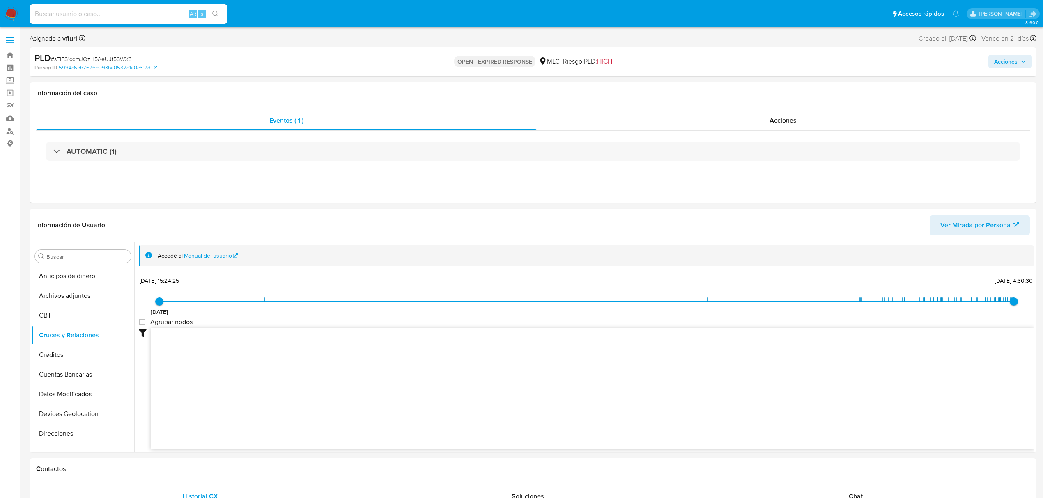
click at [112, 57] on span "# sElFS1cdmJQzH5AeUJt5SWX3" at bounding box center [91, 59] width 81 height 8
copy span "sElFS1cdmJQzH5AeUJt5SWX3"
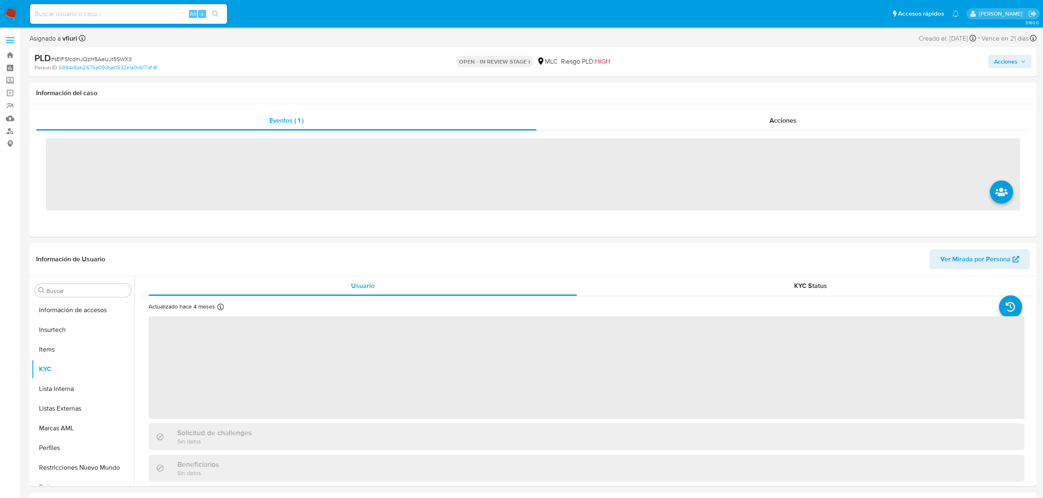
scroll to position [347, 0]
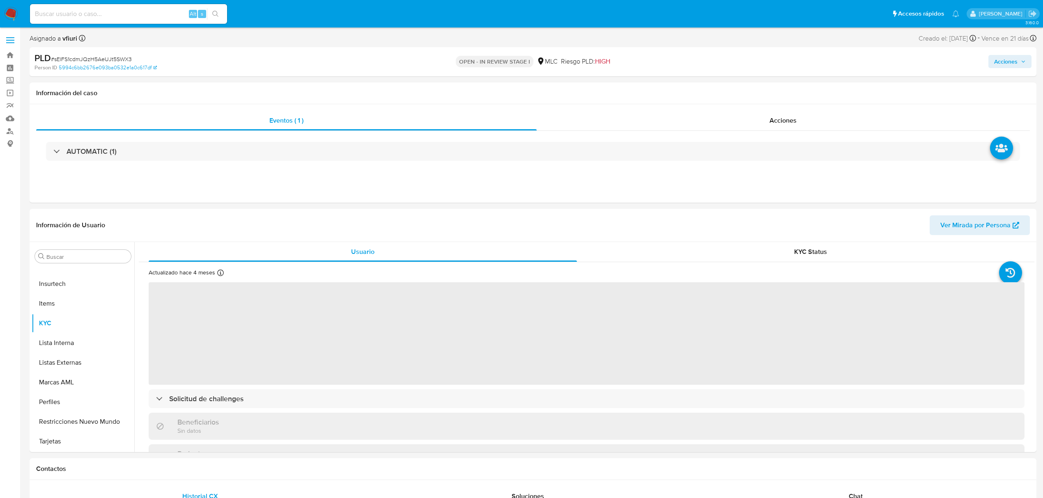
select select "10"
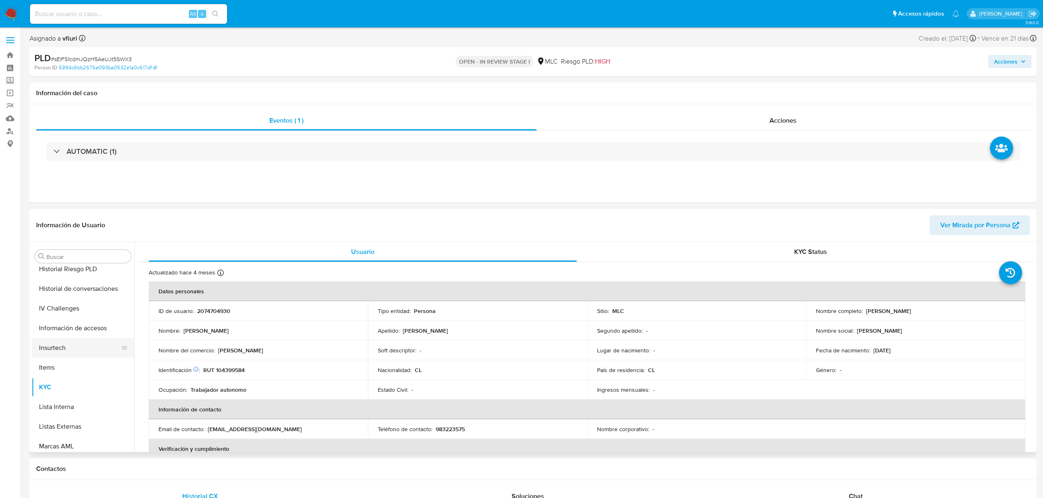
scroll to position [183, 0]
click at [64, 327] on button "General" at bounding box center [83, 330] width 103 height 20
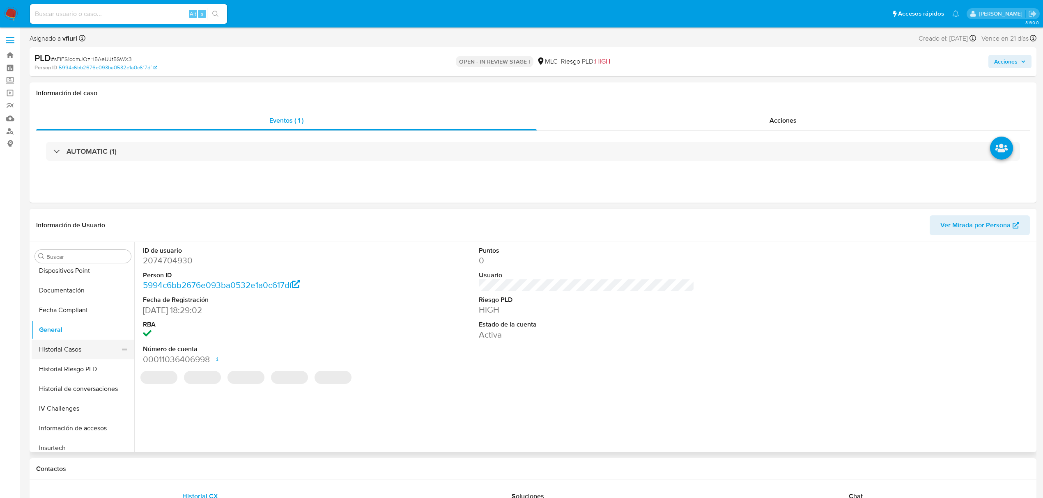
scroll to position [347, 0]
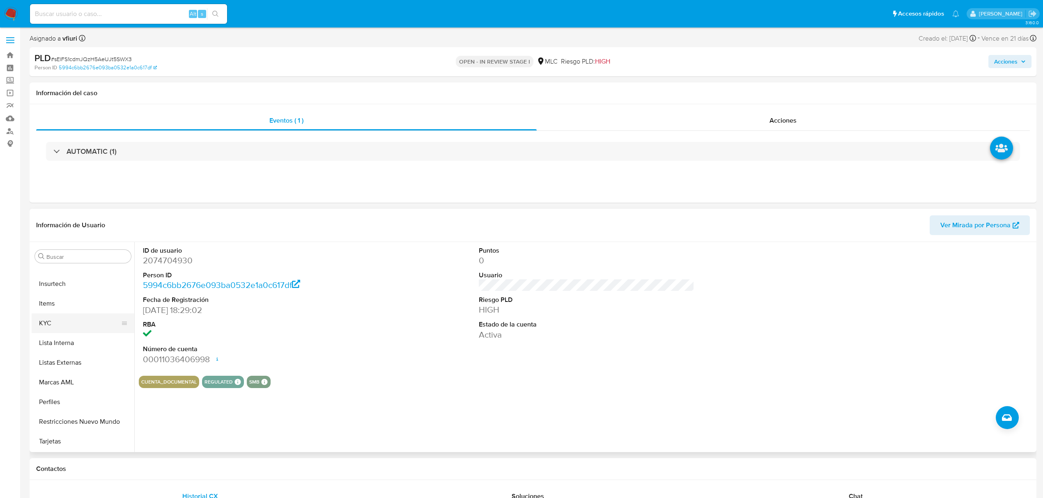
click at [59, 316] on button "KYC" at bounding box center [80, 324] width 96 height 20
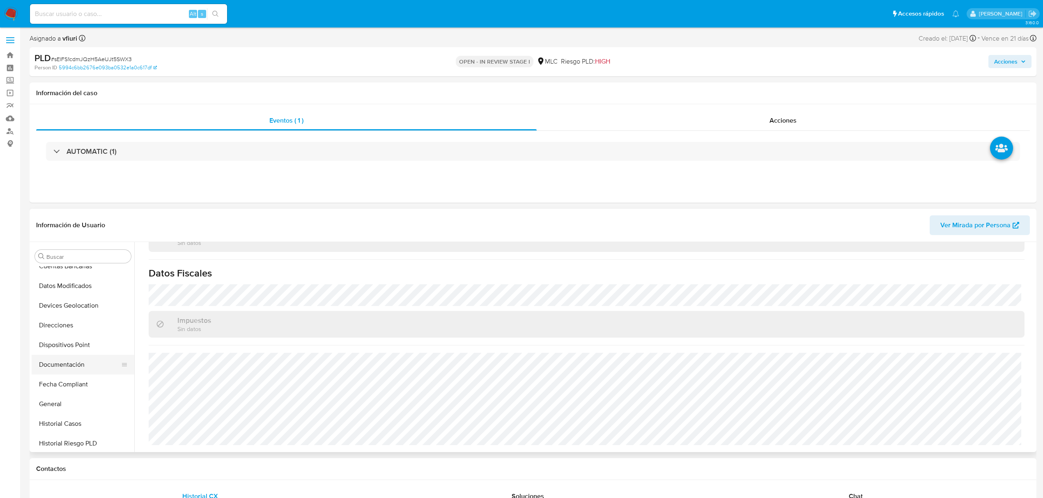
scroll to position [109, 0]
drag, startPoint x: 67, startPoint y: 325, endPoint x: 118, endPoint y: 342, distance: 53.5
click at [67, 325] on button "Direcciones" at bounding box center [83, 325] width 103 height 20
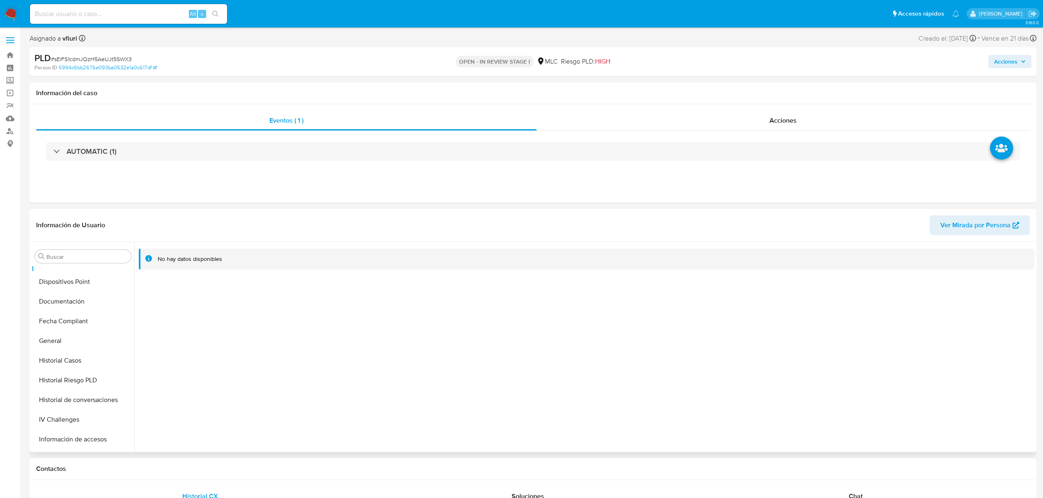
scroll to position [347, 0]
click at [53, 319] on button "KYC" at bounding box center [80, 324] width 96 height 20
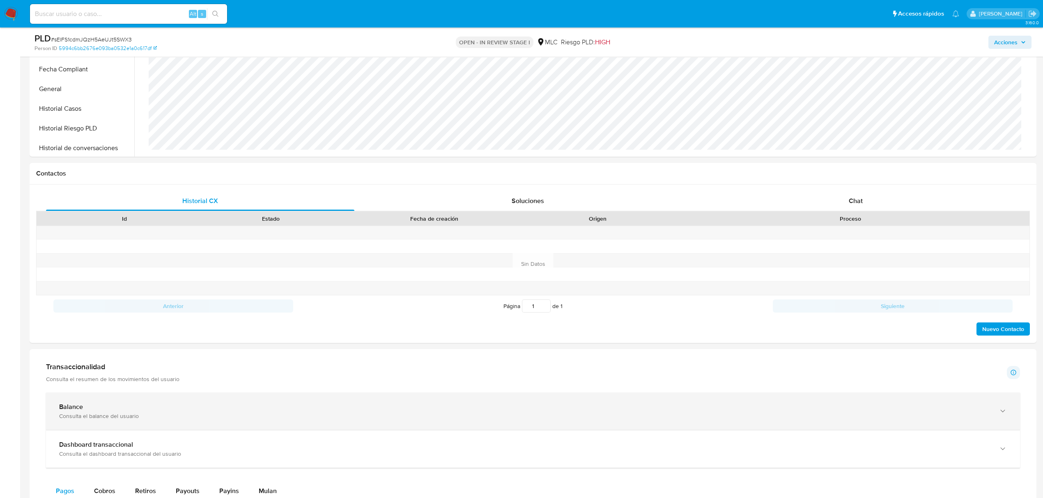
scroll to position [273, 0]
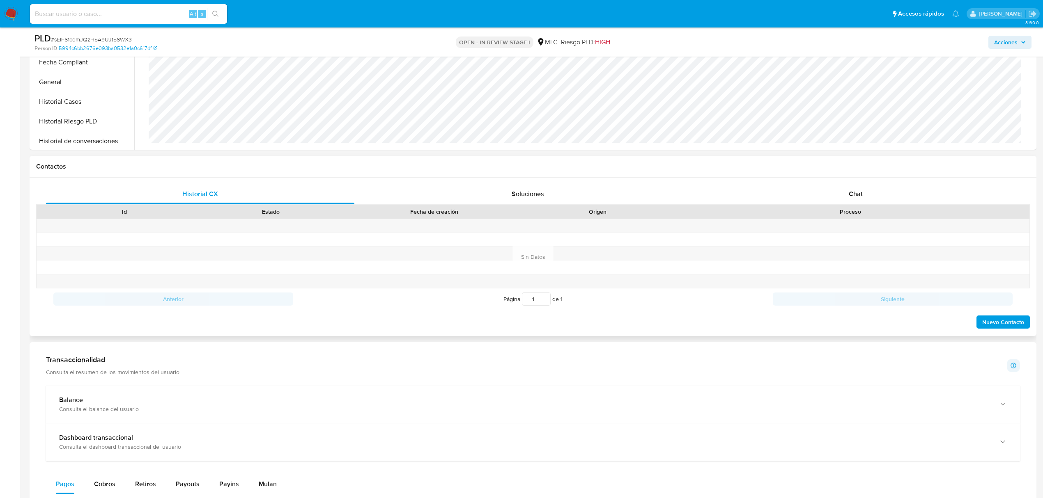
click at [848, 206] on div "Proceso" at bounding box center [850, 212] width 358 height 14
click at [856, 186] on div "Chat" at bounding box center [856, 194] width 308 height 20
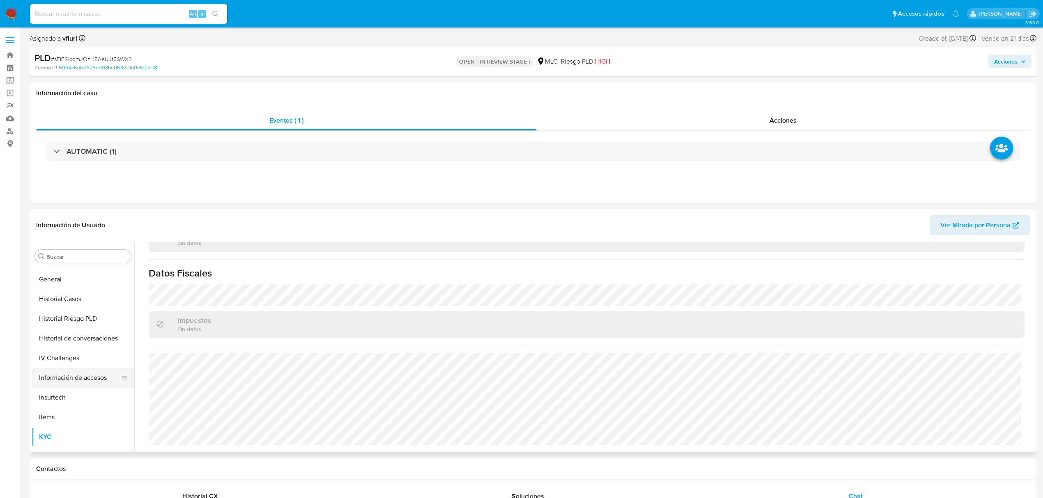
scroll to position [0, 0]
click at [61, 298] on button "Archivos adjuntos" at bounding box center [80, 296] width 96 height 20
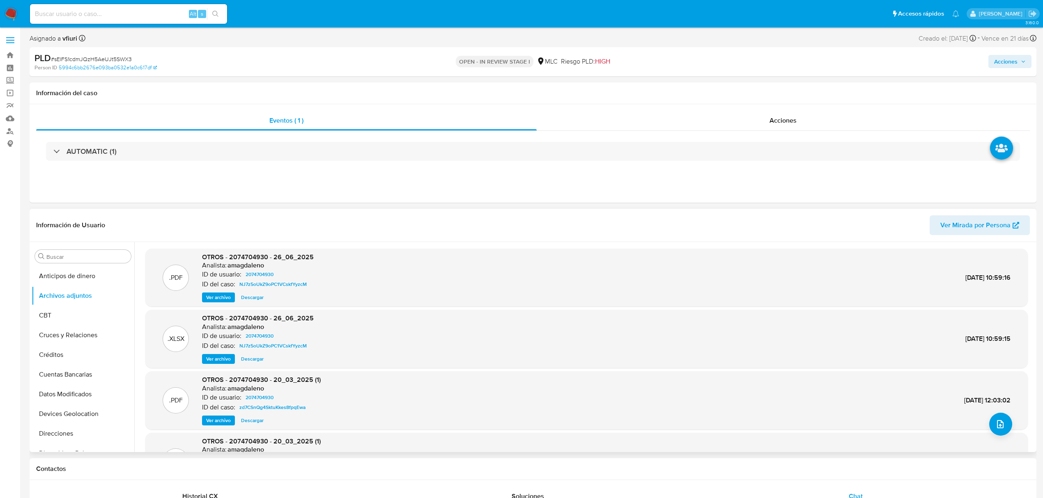
click at [216, 298] on span "Ver archivo" at bounding box center [218, 298] width 25 height 8
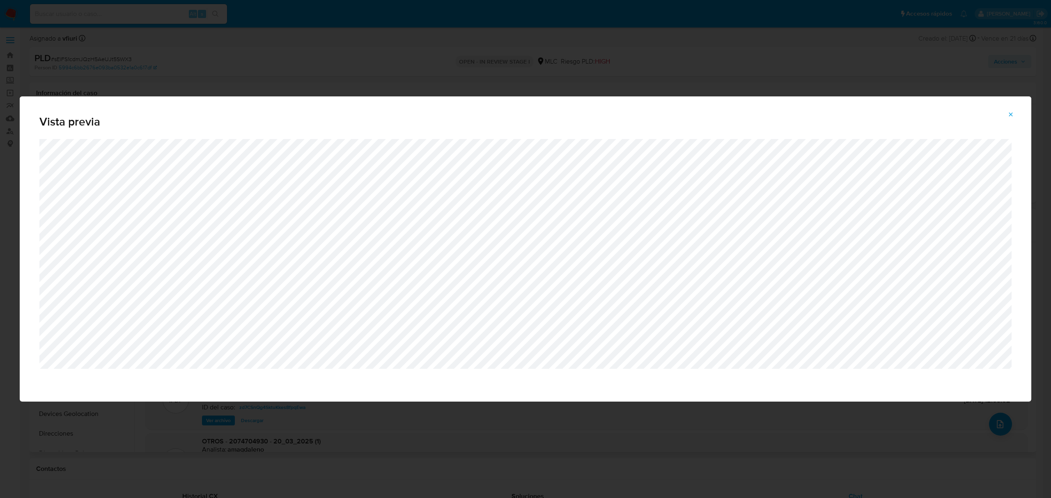
click at [1016, 117] on button "Attachment preview" at bounding box center [1011, 114] width 18 height 13
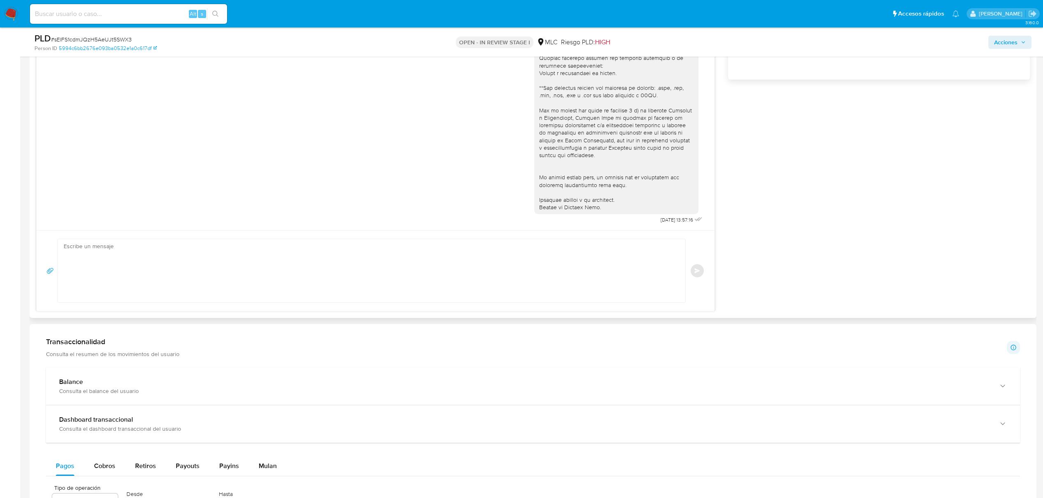
scroll to position [328, 0]
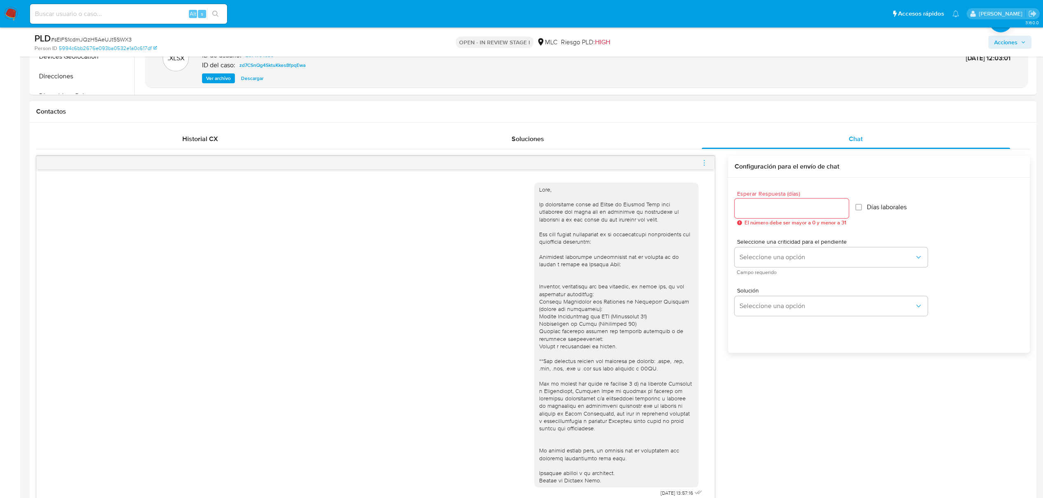
click at [767, 215] on div at bounding box center [791, 209] width 114 height 20
click at [767, 210] on input "Esperar Respuesta (días)" at bounding box center [791, 208] width 114 height 11
type input "3"
click at [763, 255] on span "Seleccione una opción" at bounding box center [826, 257] width 175 height 8
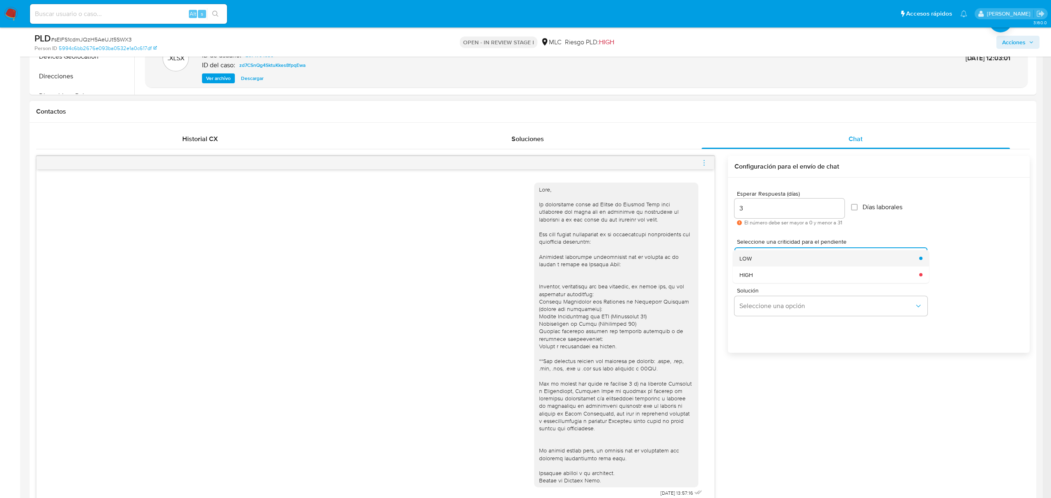
click at [769, 260] on div "LOW" at bounding box center [826, 258] width 175 height 16
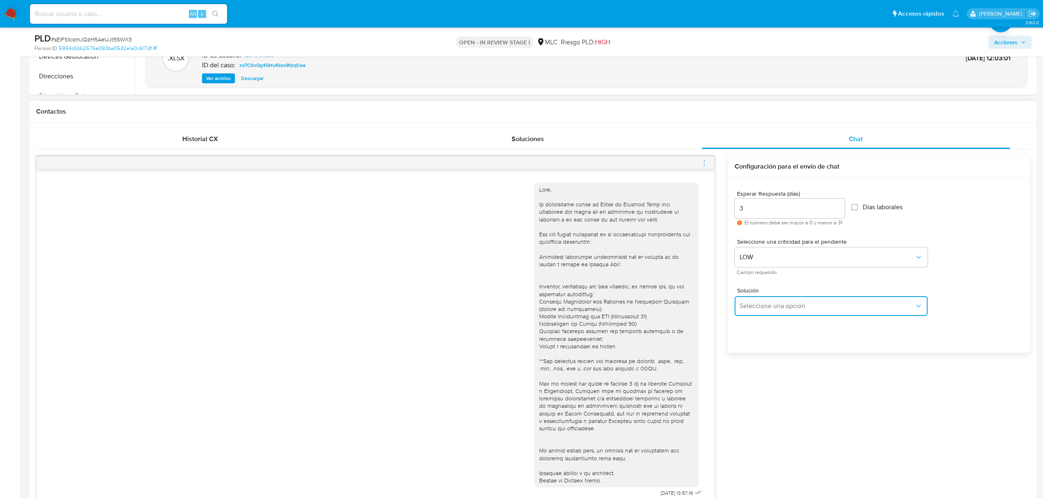
click at [761, 311] on button "Seleccione una opción" at bounding box center [830, 306] width 193 height 20
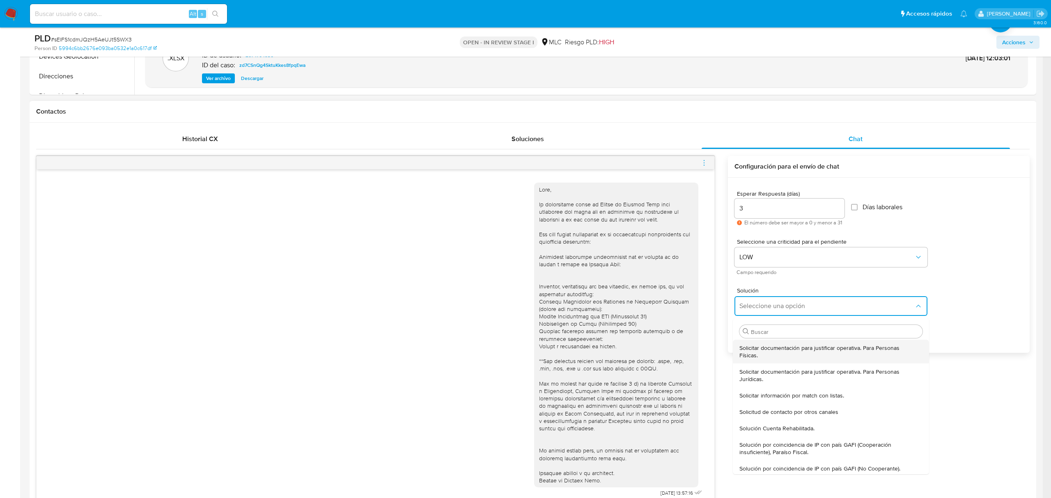
click at [761, 352] on span "Solicitar documentación para justificar operativa. Para Personas Físicas." at bounding box center [828, 351] width 178 height 15
type textarea "Hola ,Te contactamos dado que tu cuenta fue suspendida para una verificación de…"
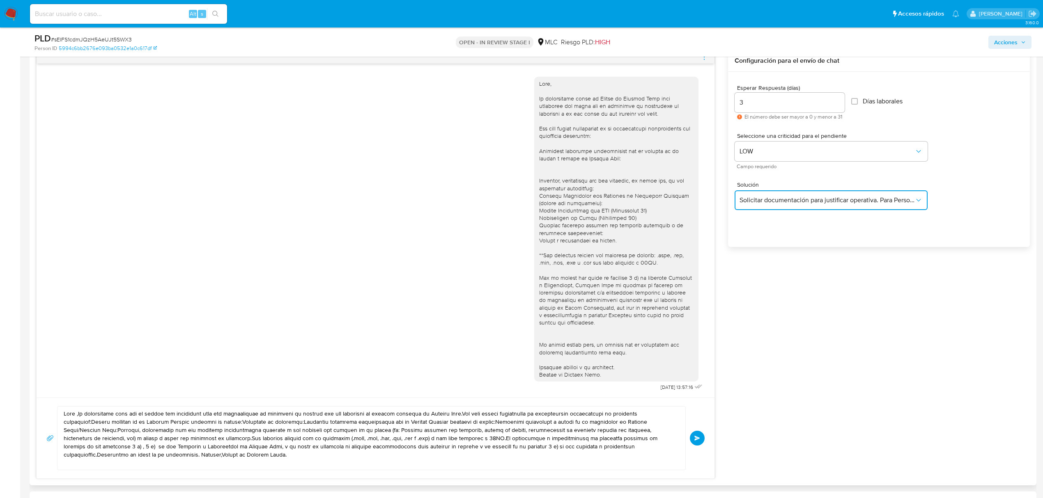
scroll to position [657, 0]
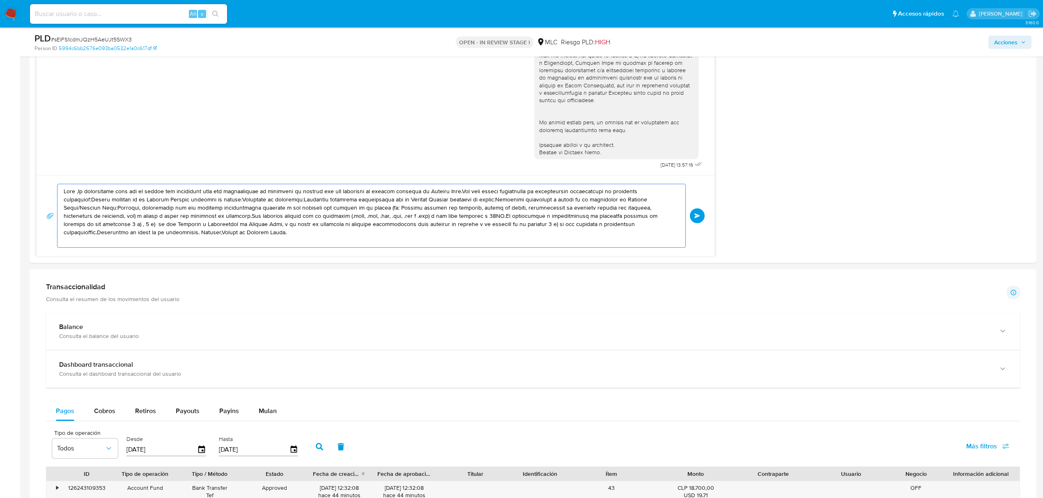
drag, startPoint x: 211, startPoint y: 235, endPoint x: 33, endPoint y: 148, distance: 198.1
click at [33, 148] on div "Historial CX Soluciones Chat Id Estado Fecha de creación Origen Proceso Anterio…" at bounding box center [533, 28] width 1007 height 469
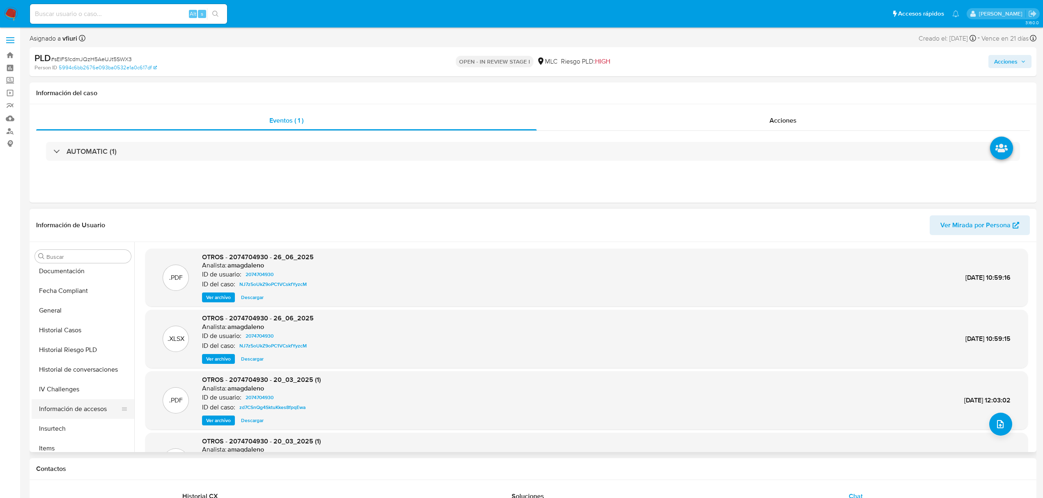
scroll to position [273, 0]
click at [53, 397] on button "KYC" at bounding box center [80, 397] width 96 height 20
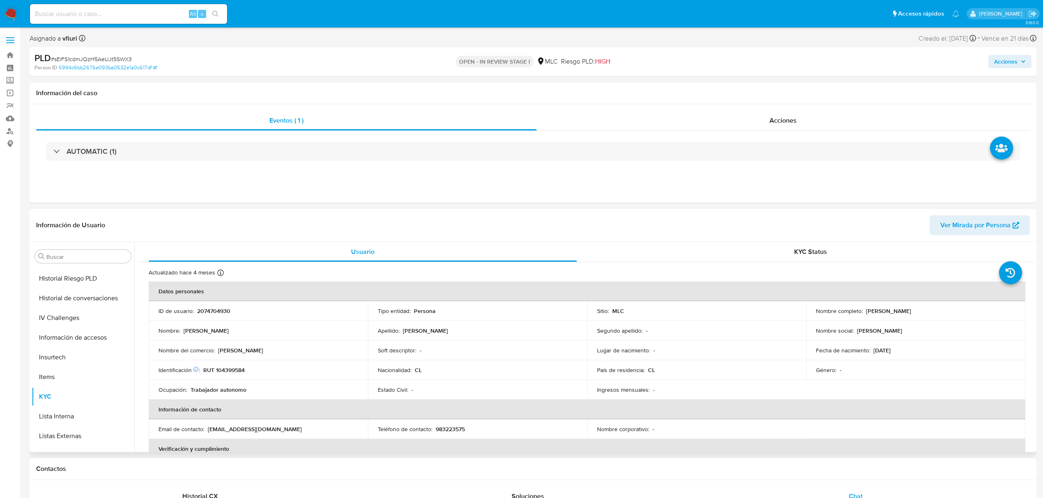
drag, startPoint x: 860, startPoint y: 311, endPoint x: 941, endPoint y: 317, distance: 80.7
click at [941, 317] on td "Nombre completo : Braulio Alberto Torres Bravo" at bounding box center [915, 311] width 219 height 20
copy div "Braulio Alberto Torres Bravo"
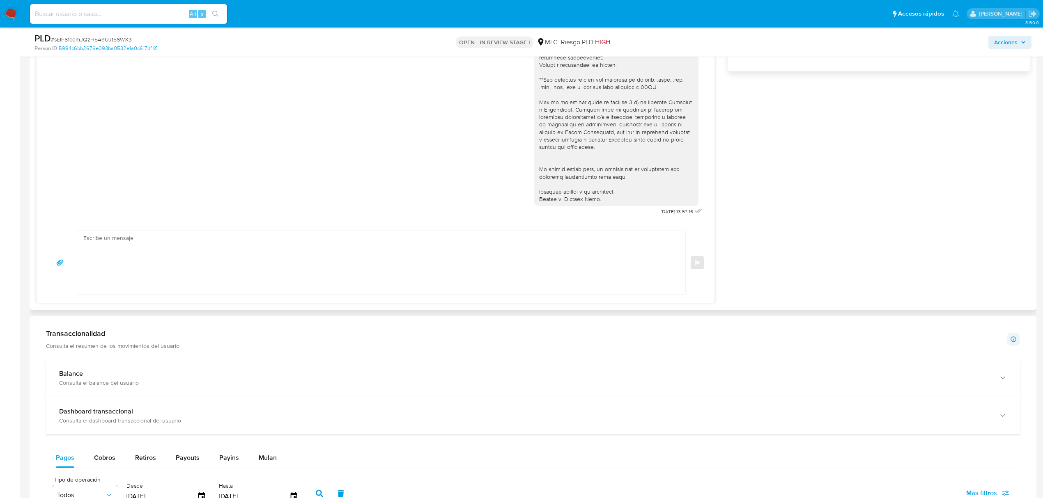
scroll to position [602, 0]
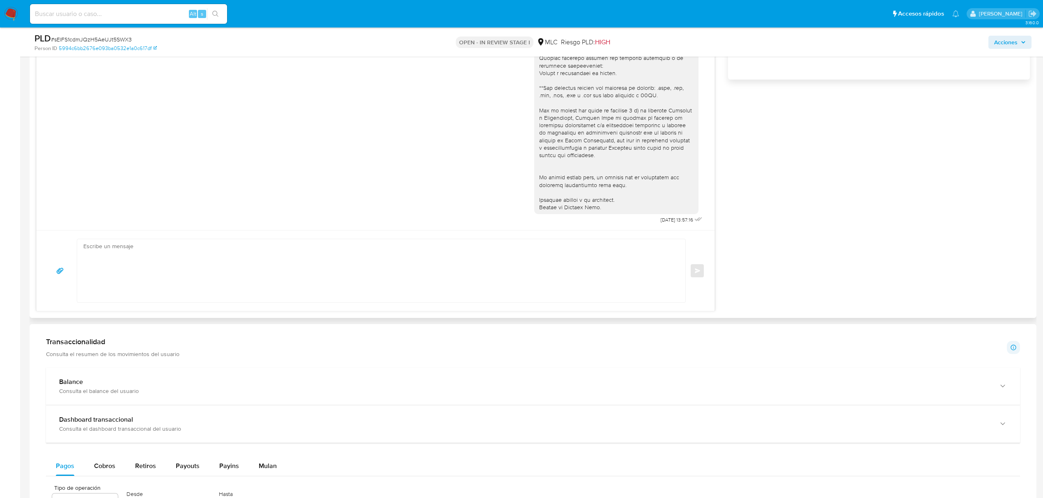
click at [155, 271] on textarea at bounding box center [379, 270] width 592 height 63
paste textarea "Braulio Alberto Torres Bravo"
click at [349, 267] on textarea "Buenas tardes, Braulio. Puedes indicarnos motivo de los abonos/transferencias r…" at bounding box center [379, 270] width 592 height 63
click at [99, 264] on textarea "Buenas tardes, Braulio. Puedes indicarnos motivo de los abonos/transferencias r…" at bounding box center [379, 270] width 592 height 63
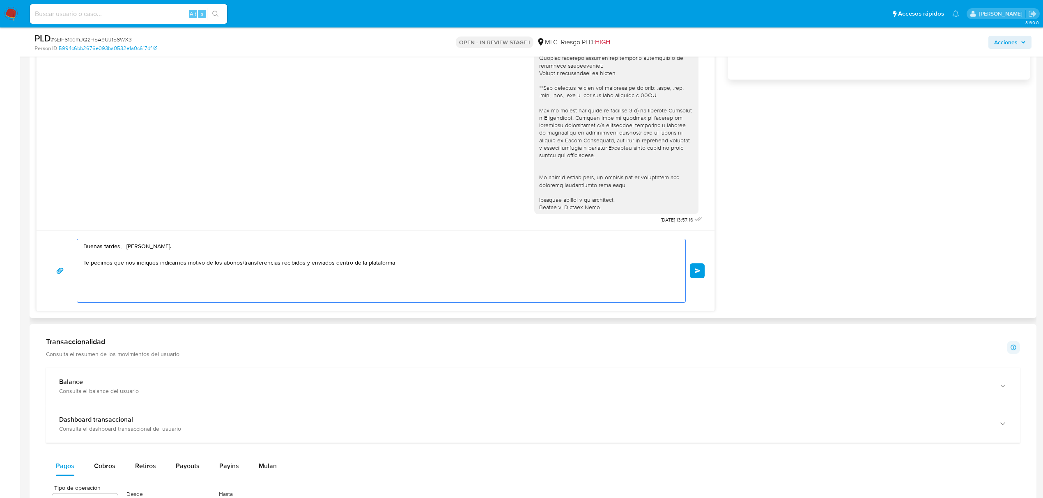
click at [168, 261] on textarea "Buenas tardes, Braulio. Te pedimos que nos indiques indicarnos motivo de los ab…" at bounding box center [379, 270] width 592 height 63
click at [367, 263] on textarea "Buenas tardes, Braulio. Te pedimos que nos indiques motivo de los abonos/transf…" at bounding box center [379, 270] width 592 height 63
click at [89, 277] on textarea "Buenas tardes, Braulio. Te pedimos que nos indiques motivo de los abonos/transf…" at bounding box center [379, 270] width 592 height 63
click at [0, 0] on lt-span "V í nculo" at bounding box center [0, 0] width 0 height 0
click at [242, 283] on textarea "Buenas tardes, Braulio. Te pedimos que nos indiques motivo de los abonos/transf…" at bounding box center [379, 270] width 592 height 63
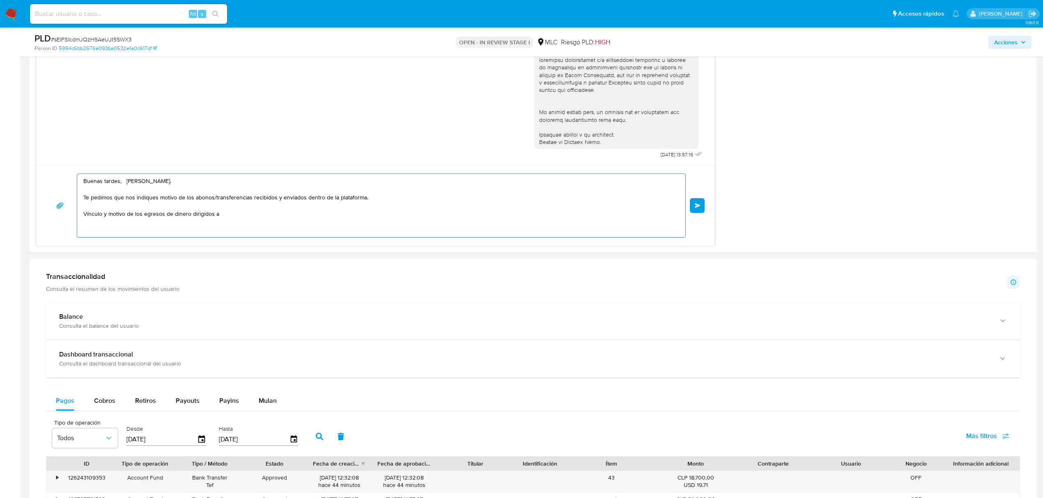
scroll to position [657, 0]
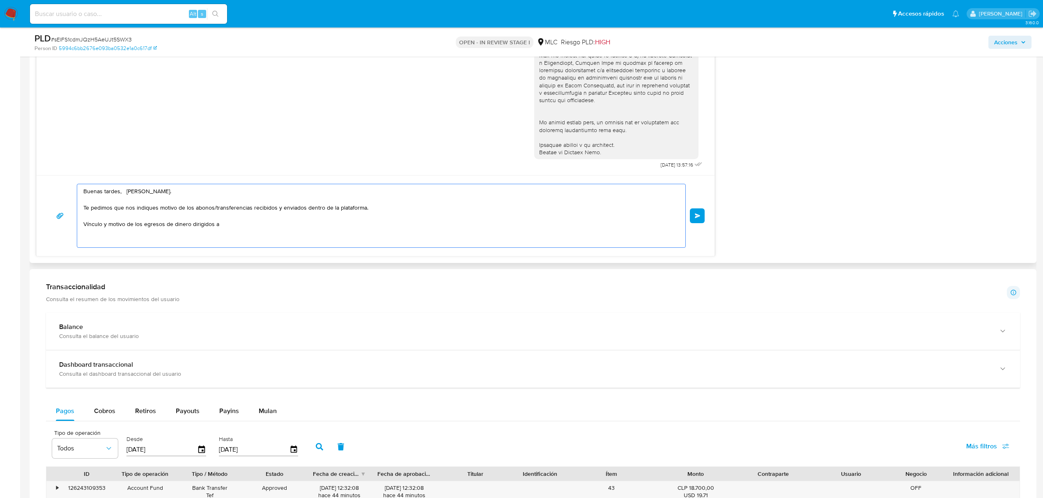
paste textarea "Nombre"
paste textarea "MATÍAS IGNACIO TORRES PINILLA"
click at [319, 229] on textarea "Buenas tardes, Braulio. Te pedimos que nos indiques motivo de los abonos/transf…" at bounding box center [379, 215] width 592 height 63
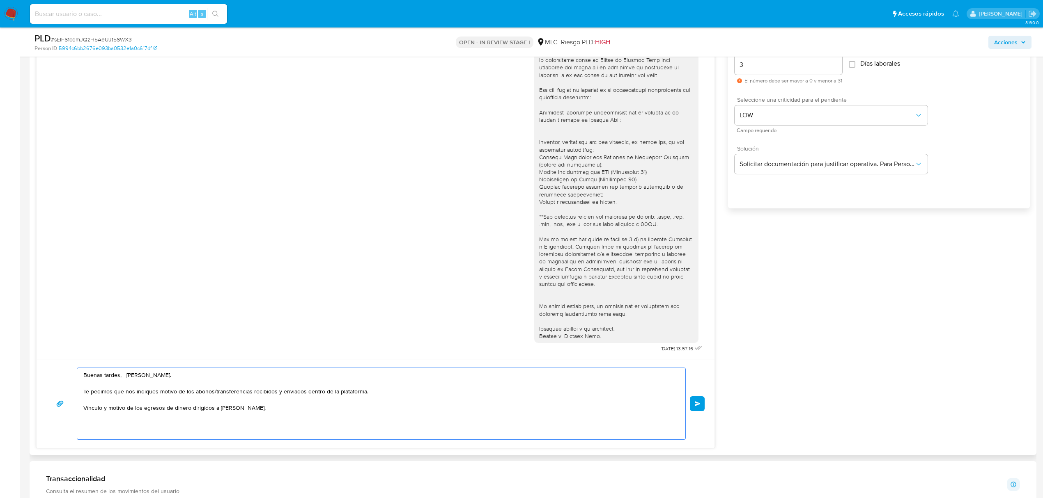
scroll to position [383, 0]
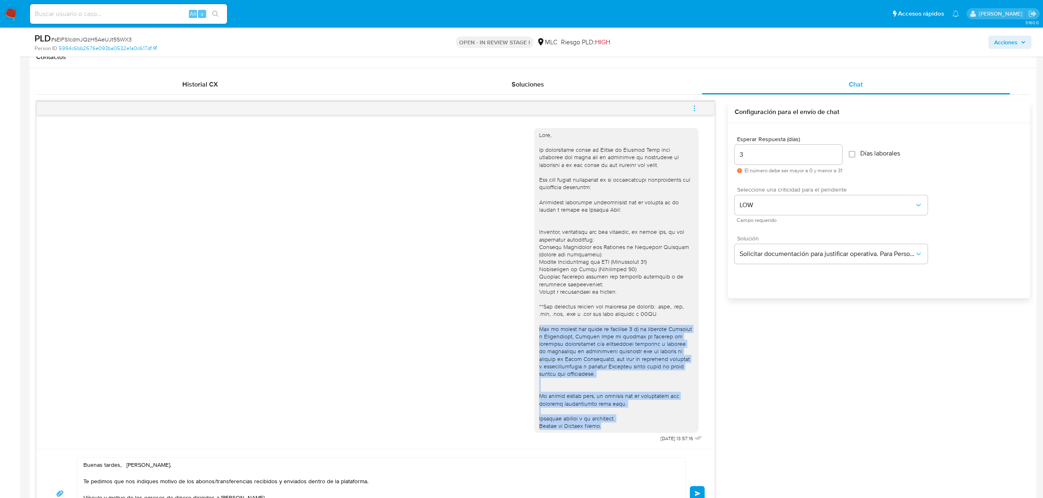
drag, startPoint x: 539, startPoint y: 330, endPoint x: 638, endPoint y: 427, distance: 138.2
click at [638, 427] on div at bounding box center [616, 280] width 154 height 299
copy div "Ten en cuenta que según la cláusula 3 a) de nuestros Términos y Condiciones, Me…"
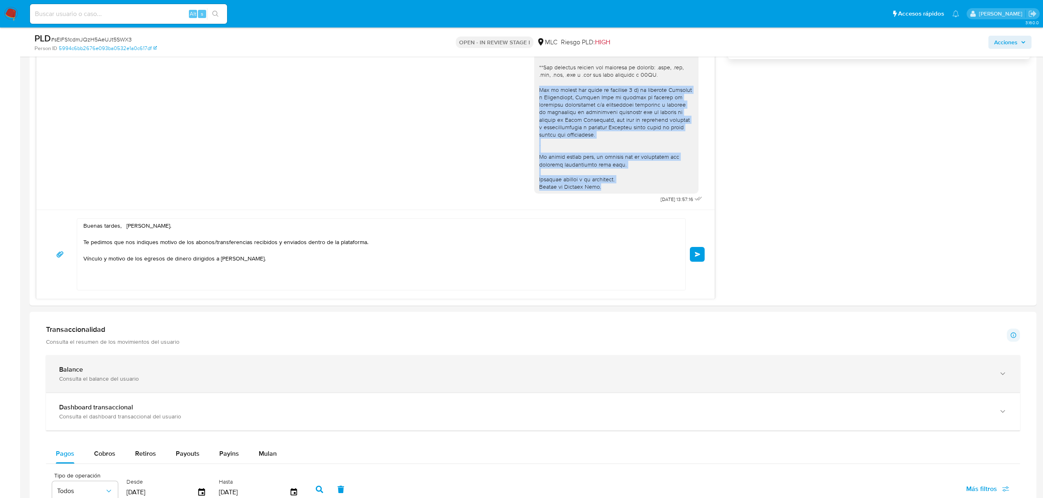
scroll to position [657, 0]
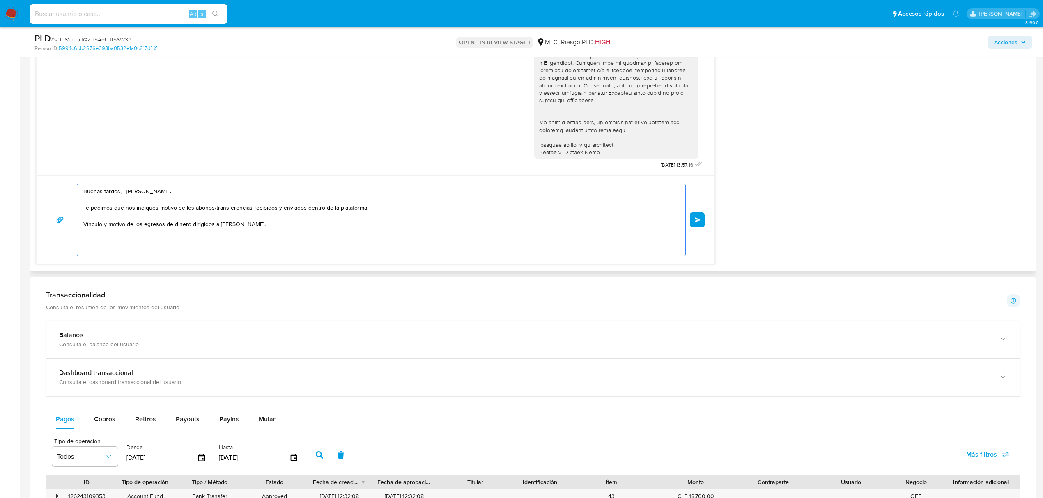
click at [101, 237] on textarea "Buenas tardes, Braulio. Te pedimos que nos indiques motivo de los abonos/transf…" at bounding box center [379, 219] width 592 height 71
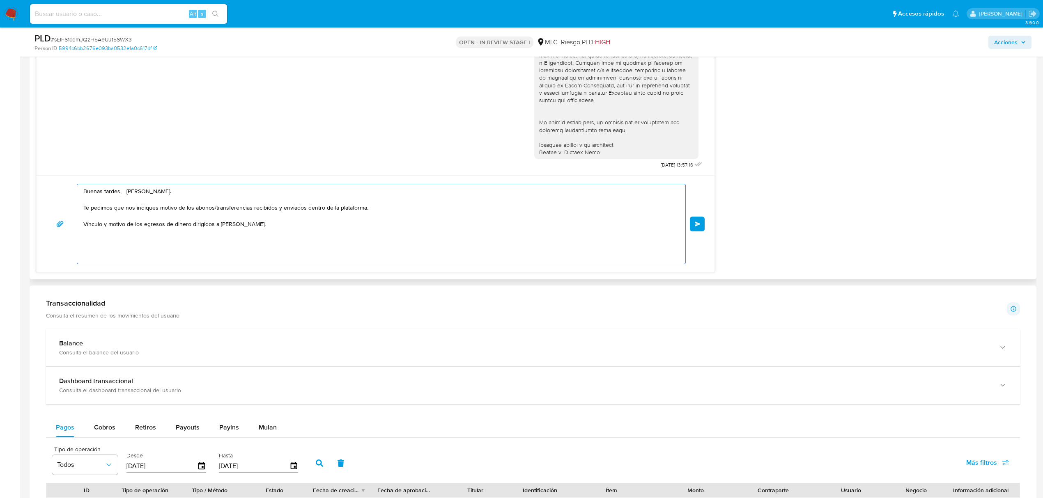
paste textarea "Ten en cuenta que según la cláusula 3 a) de nuestros Términos y Condiciones, Me…"
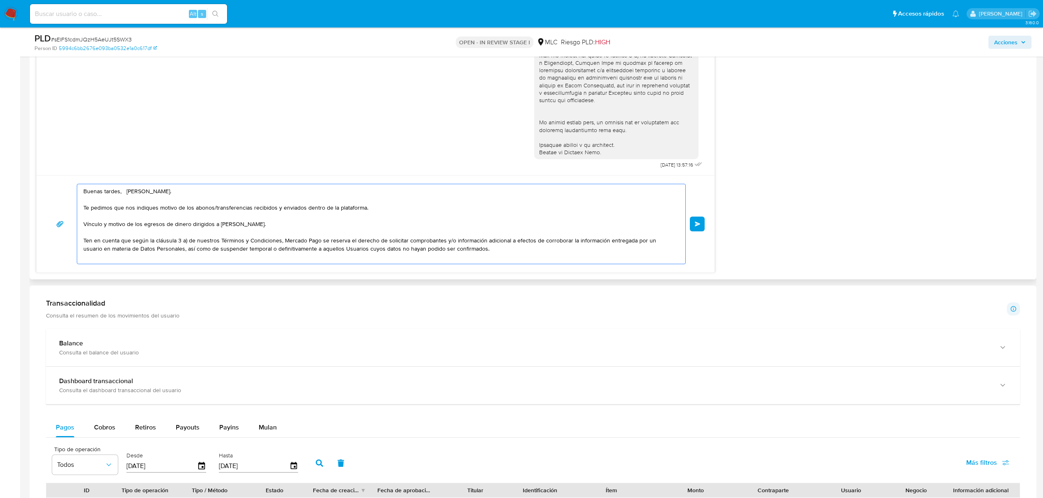
scroll to position [36, 0]
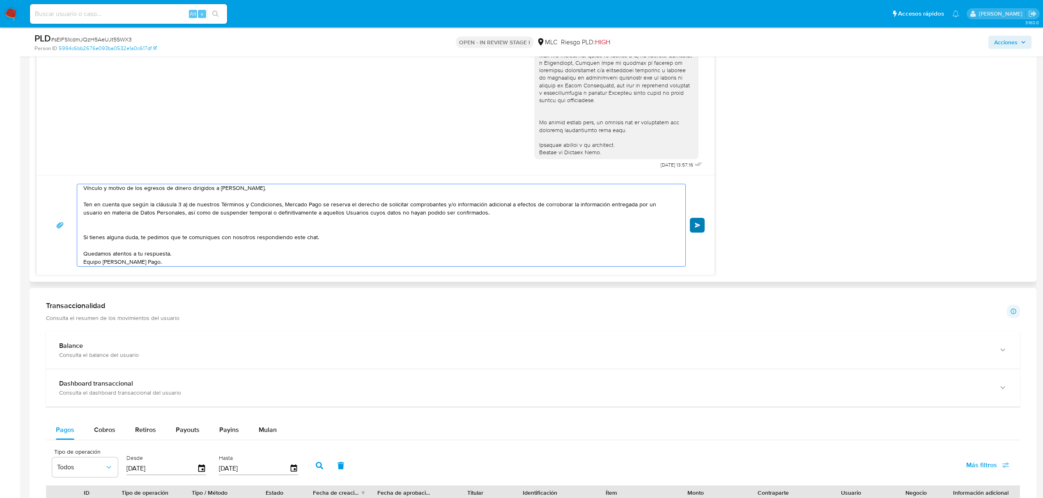
type textarea "Buenas tardes, Braulio. Te pedimos que nos indiques motivo de los abonos/transf…"
click at [698, 222] on button "Enviar" at bounding box center [697, 225] width 15 height 15
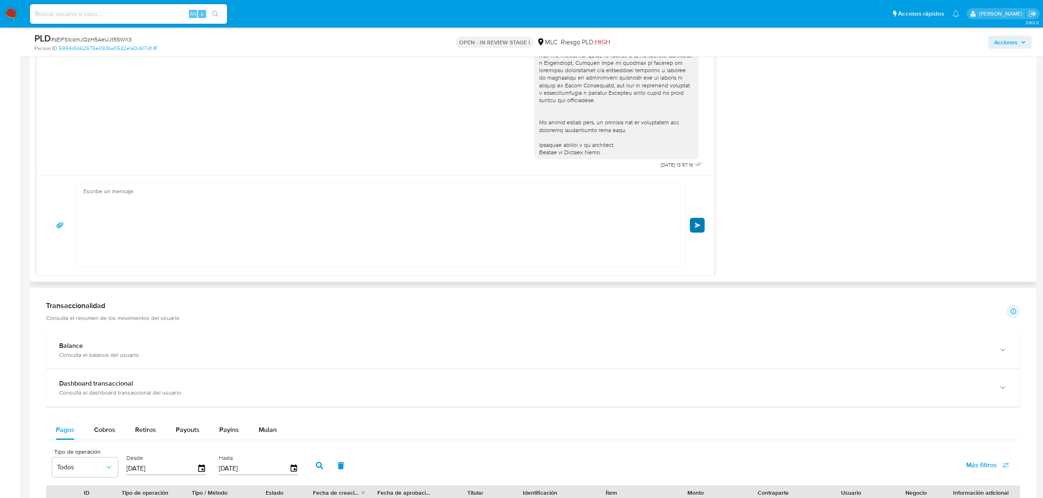
scroll to position [199, 0]
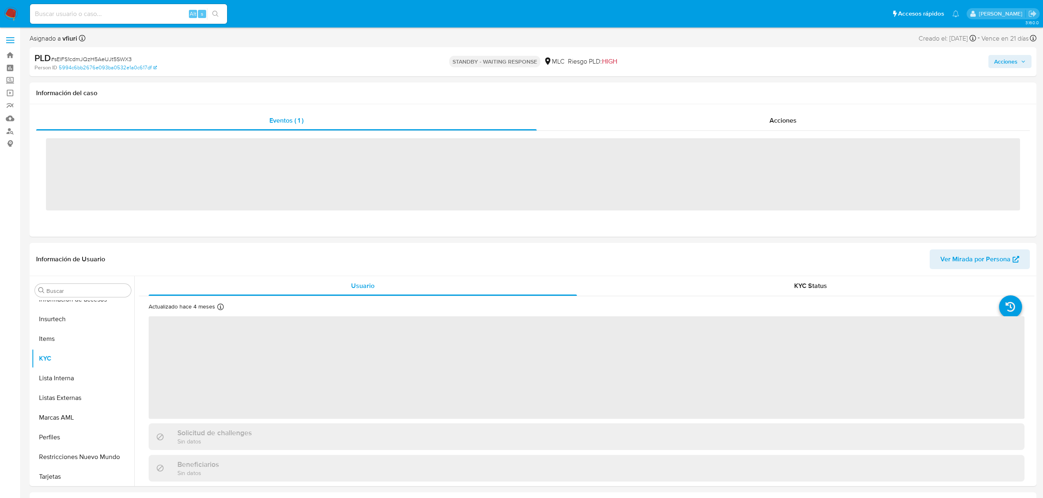
scroll to position [347, 0]
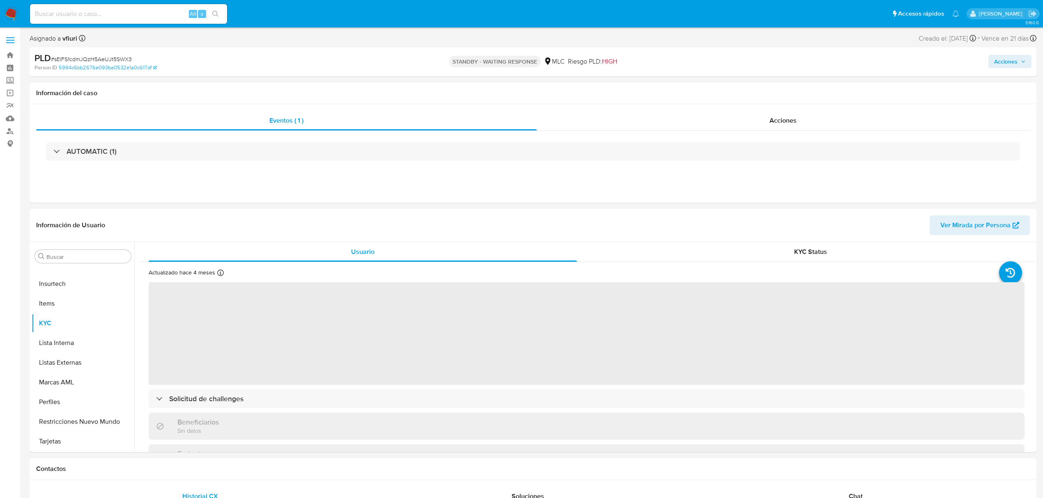
select select "10"
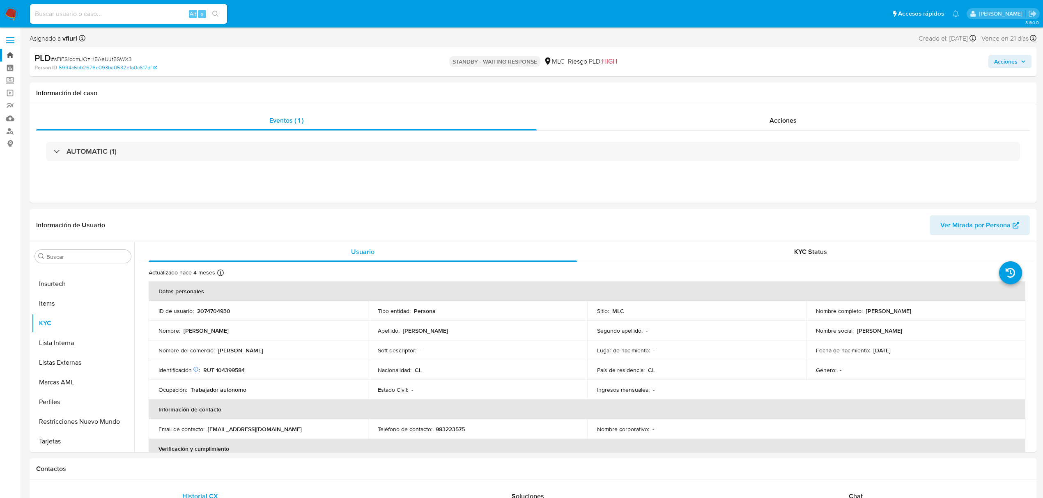
drag, startPoint x: 10, startPoint y: 53, endPoint x: 10, endPoint y: 58, distance: 5.7
click at [10, 53] on link "Bandeja" at bounding box center [49, 55] width 98 height 13
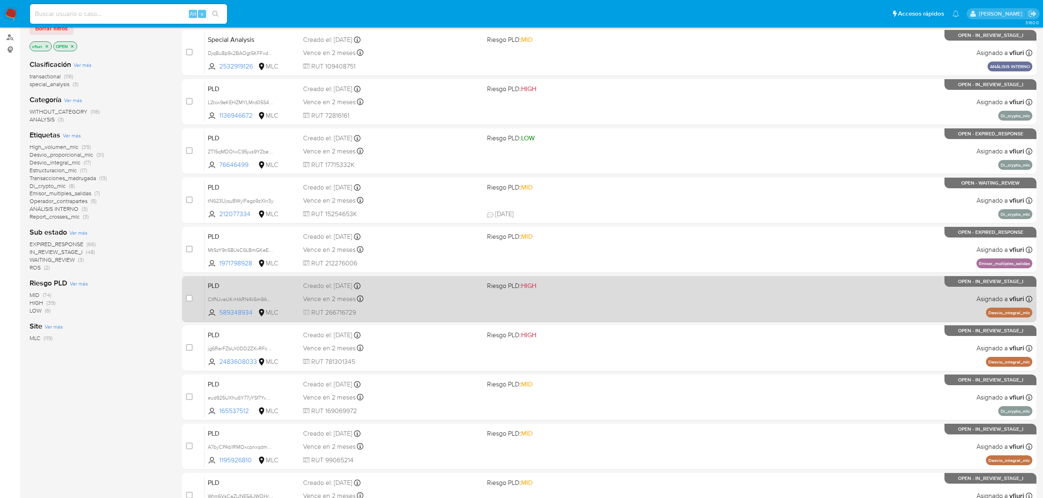
scroll to position [179, 0]
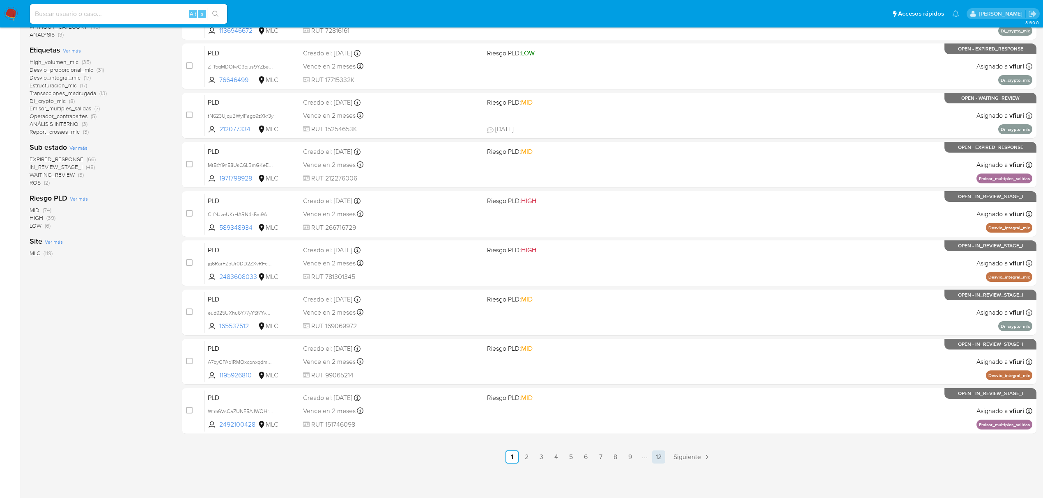
click at [657, 456] on link "12" at bounding box center [658, 457] width 13 height 13
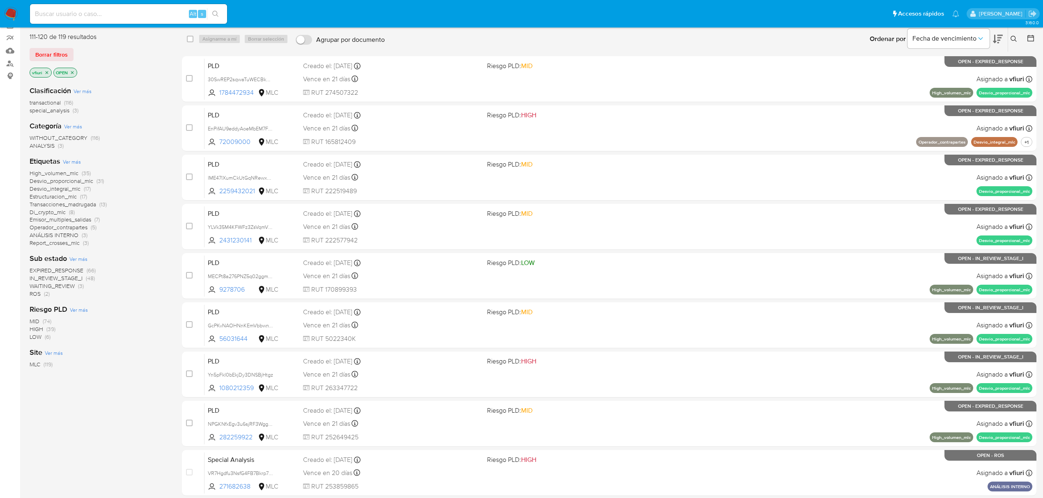
scroll to position [130, 0]
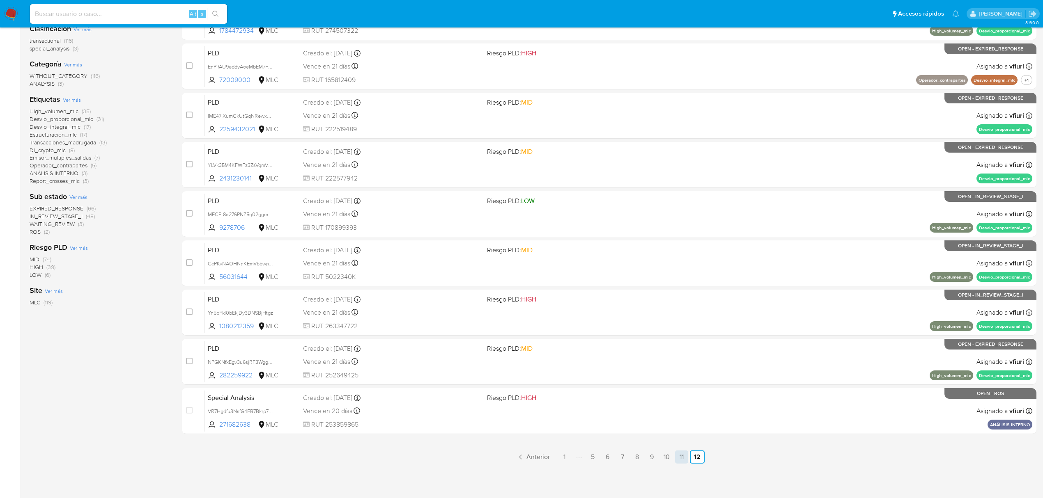
click at [678, 452] on link "11" at bounding box center [681, 457] width 13 height 13
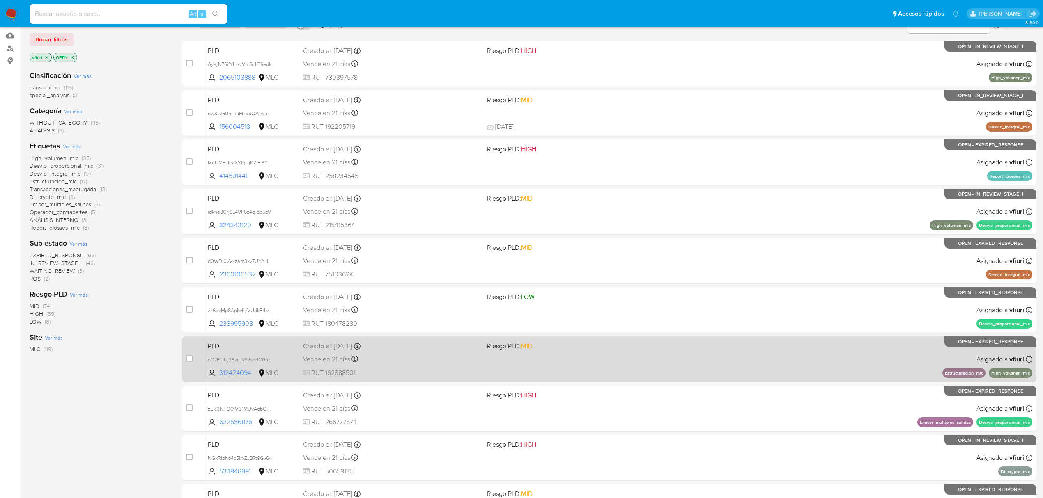
scroll to position [69, 0]
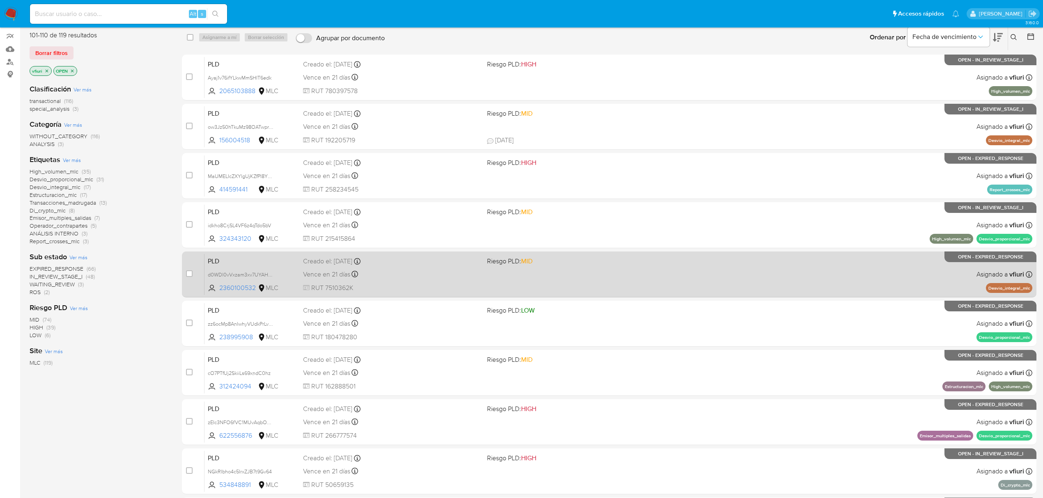
click at [700, 284] on div "PLD d0WDl0vVxzam3xv7UYAHpGMC 2360100532 MLC Riesgo PLD: MID Creado el: [DATE] C…" at bounding box center [618, 274] width 828 height 41
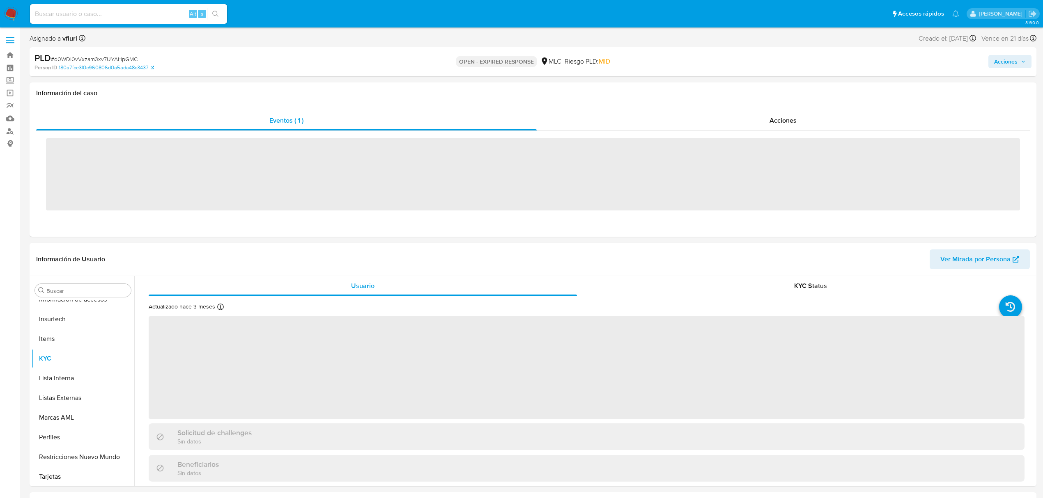
scroll to position [347, 0]
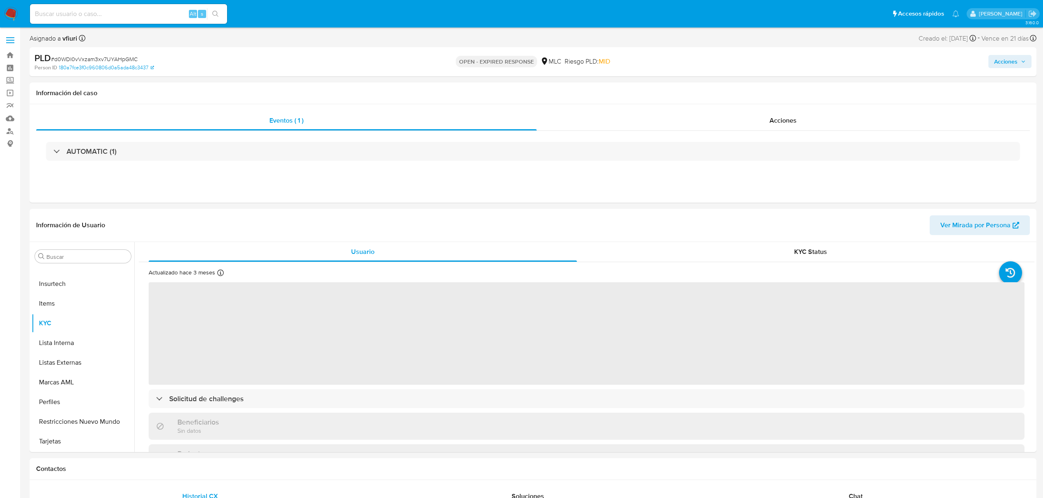
select select "10"
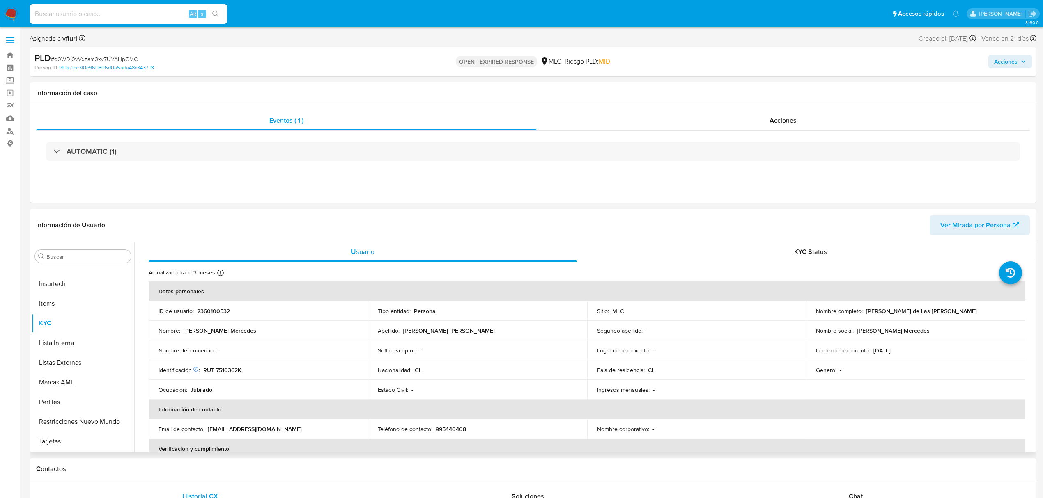
click at [221, 301] on td "ID de usuario : 2360100532" at bounding box center [258, 311] width 219 height 20
click at [221, 310] on p "2360100532" at bounding box center [213, 310] width 33 height 7
copy p "2360100532"
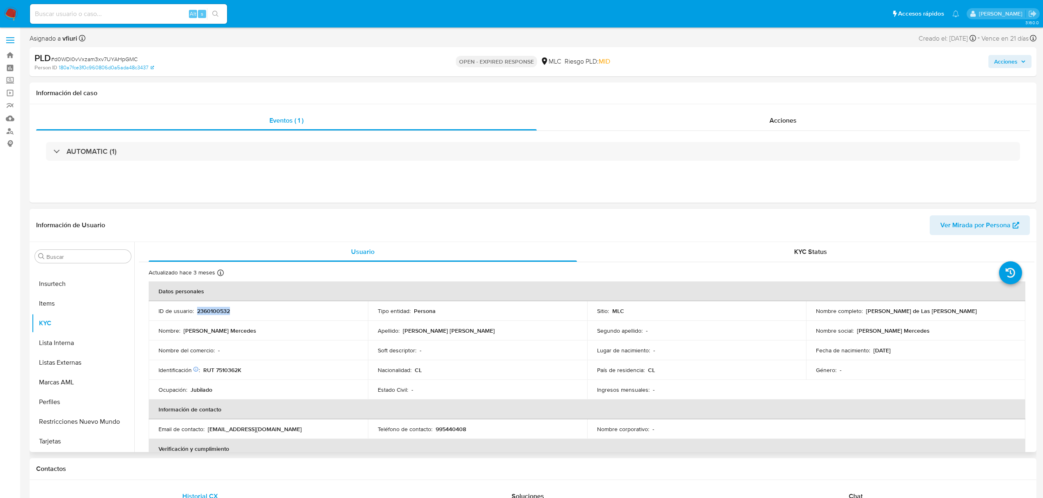
copy p "2360100532"
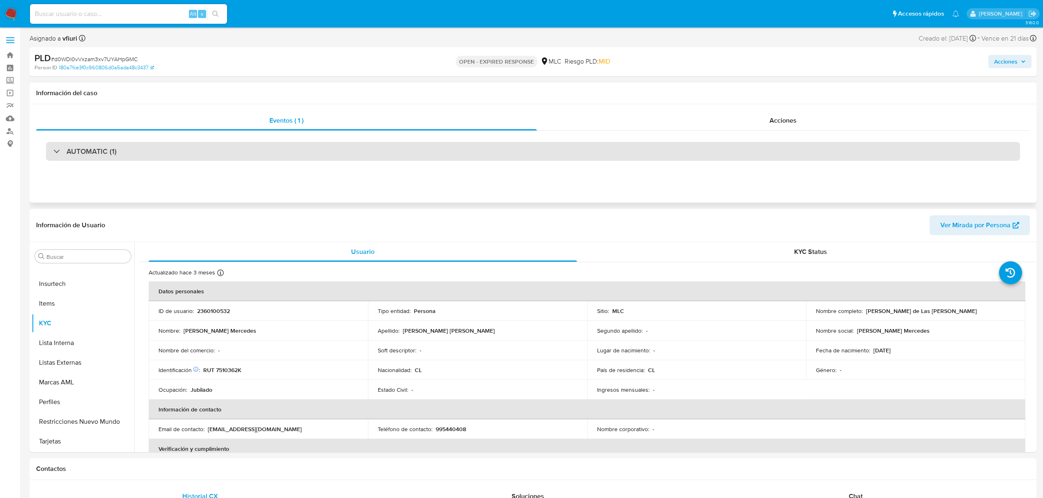
click at [330, 153] on div "AUTOMATIC (1)" at bounding box center [533, 151] width 974 height 19
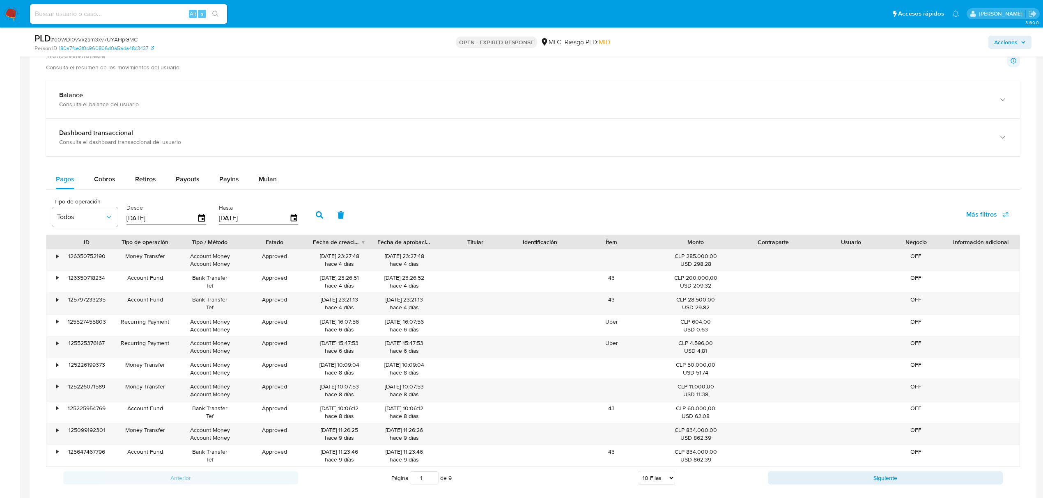
scroll to position [1204, 0]
click at [275, 175] on button "Mulan" at bounding box center [268, 180] width 38 height 20
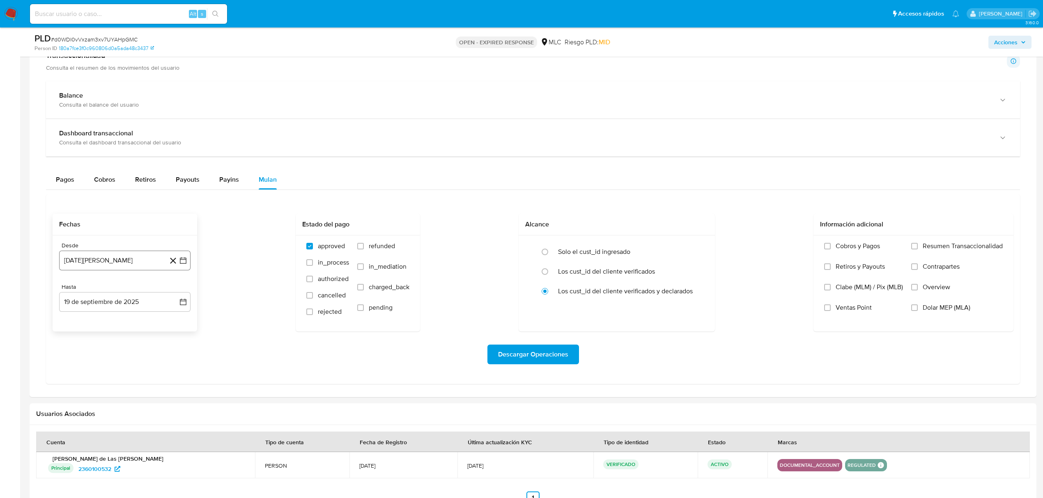
click at [181, 265] on icon "button" at bounding box center [183, 261] width 8 height 8
click at [174, 295] on icon "Mes siguiente" at bounding box center [176, 291] width 10 height 10
click at [91, 357] on button "10" at bounding box center [91, 353] width 13 height 13
click at [184, 306] on icon "button" at bounding box center [183, 302] width 8 height 8
click at [91, 385] on button "9" at bounding box center [91, 378] width 13 height 13
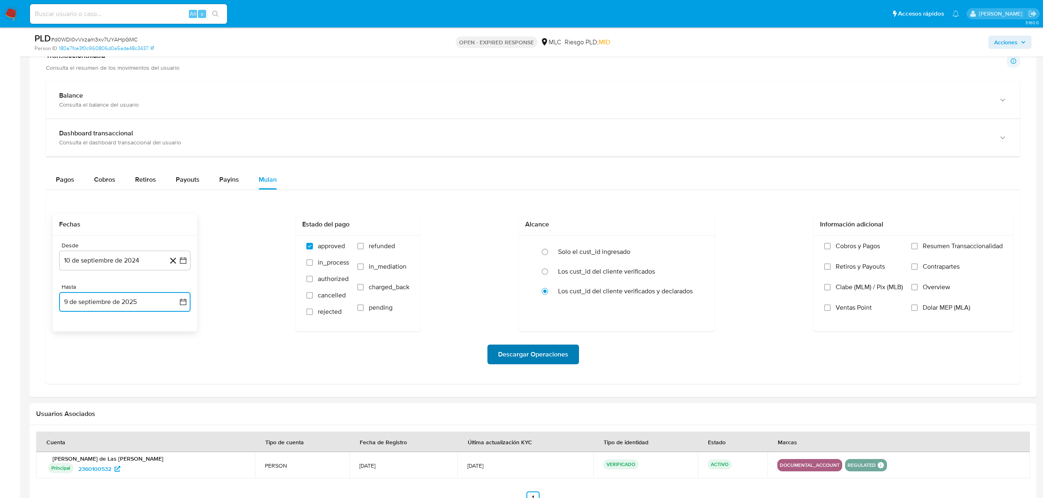
click at [524, 358] on span "Descargar Operaciones" at bounding box center [533, 355] width 70 height 18
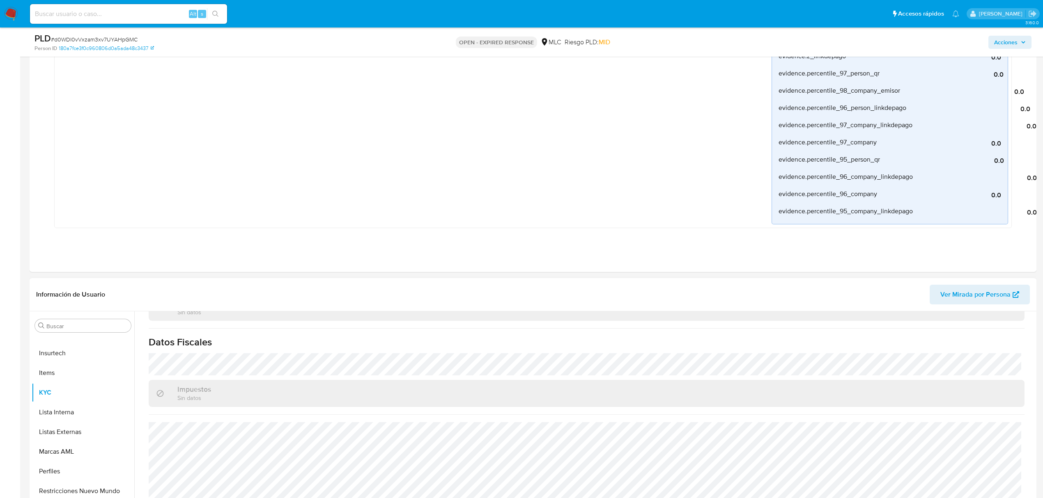
scroll to position [7, 0]
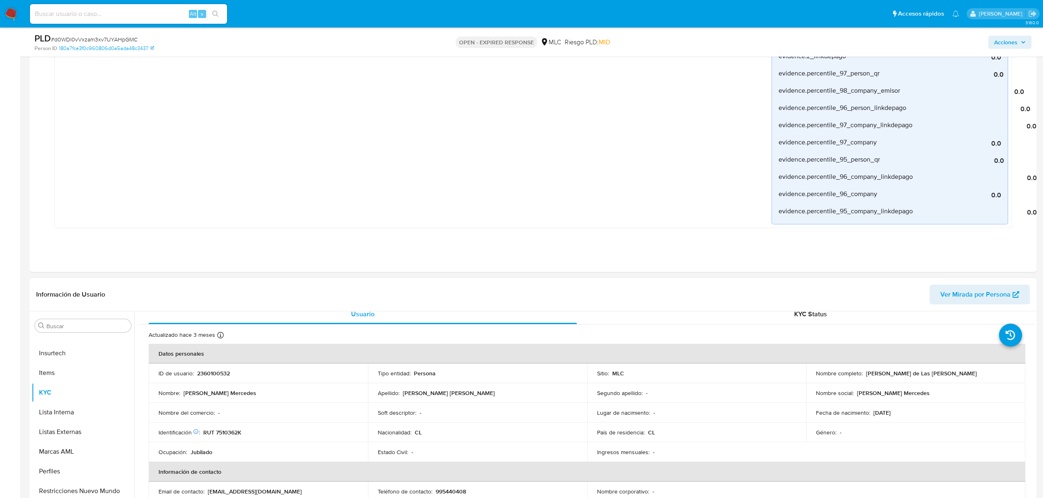
click at [204, 371] on p "2360100532" at bounding box center [213, 373] width 33 height 7
copy p "2360100532"
